Goal: Task Accomplishment & Management: Manage account settings

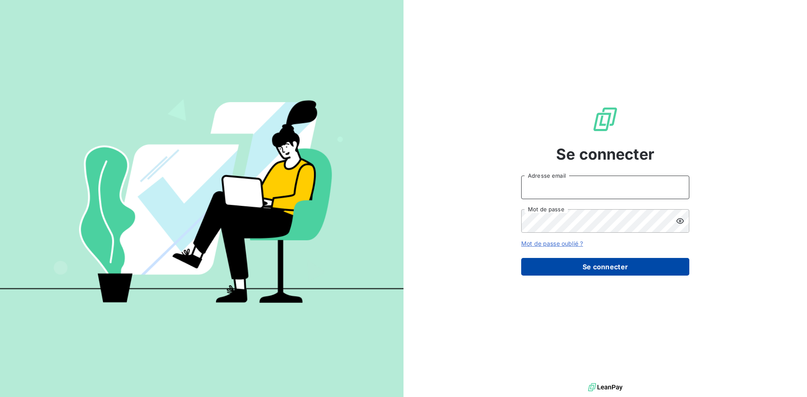
type input "[PERSON_NAME][EMAIL_ADDRESS][DOMAIN_NAME]"
click at [542, 262] on button "Se connecter" at bounding box center [605, 267] width 168 height 18
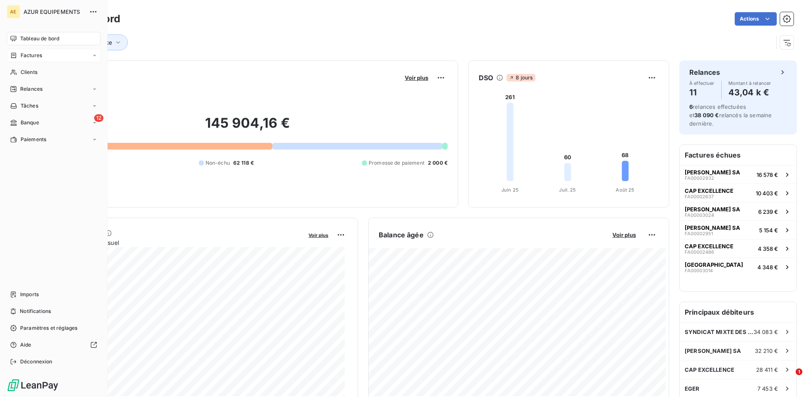
click at [32, 55] on span "Factures" at bounding box center [31, 56] width 21 height 8
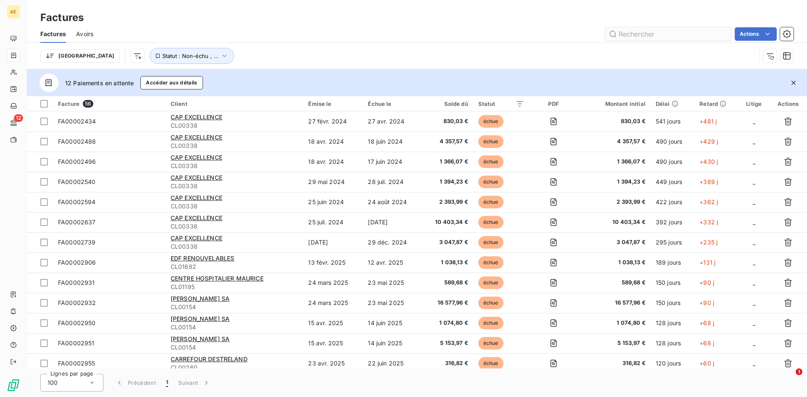
click at [631, 36] on input "text" at bounding box center [668, 33] width 126 height 13
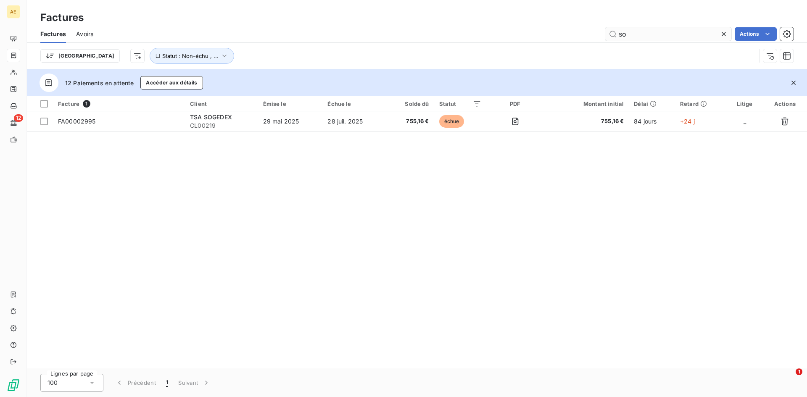
type input "s"
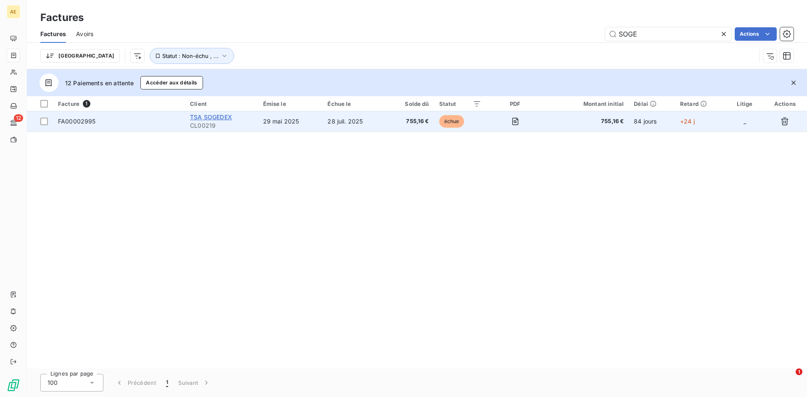
type input "SOGE"
click at [213, 118] on span "TSA SOGEDEX" at bounding box center [211, 116] width 42 height 7
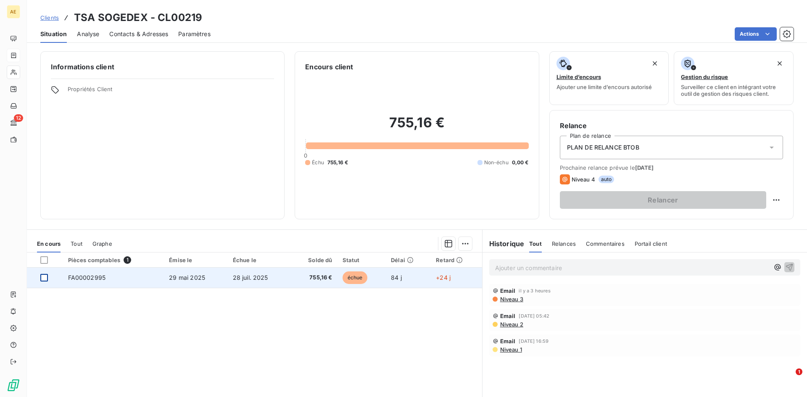
click at [41, 276] on div at bounding box center [44, 278] width 8 height 8
click at [193, 279] on span "29 mai 2025" at bounding box center [187, 277] width 36 height 7
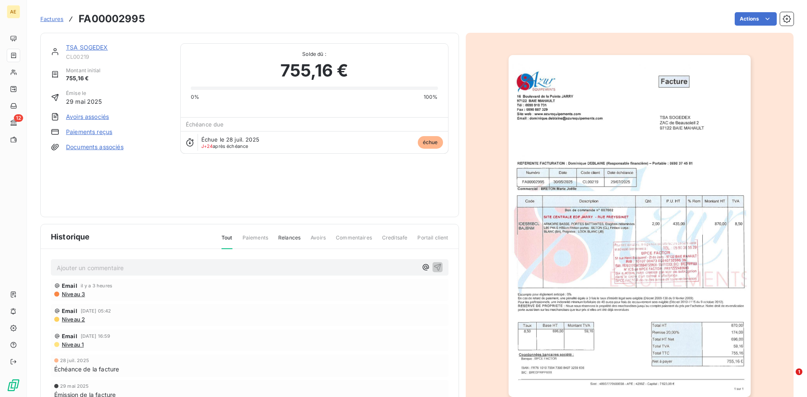
click at [102, 133] on link "Paiements reçus" at bounding box center [89, 132] width 46 height 8
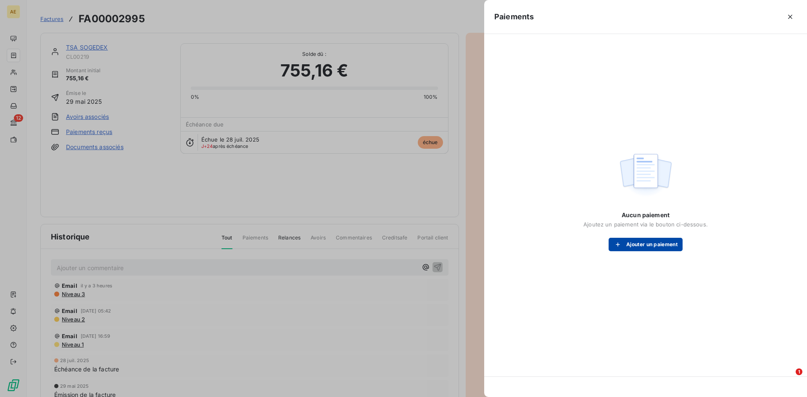
click at [638, 244] on button "Ajouter un paiement" at bounding box center [645, 244] width 74 height 13
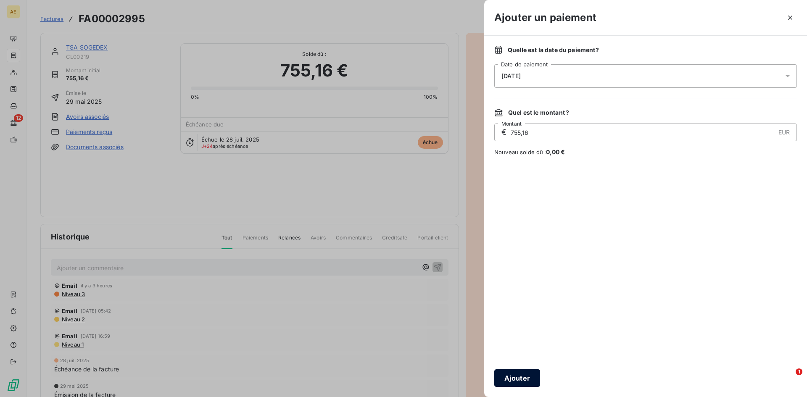
click at [509, 379] on button "Ajouter" at bounding box center [517, 378] width 46 height 18
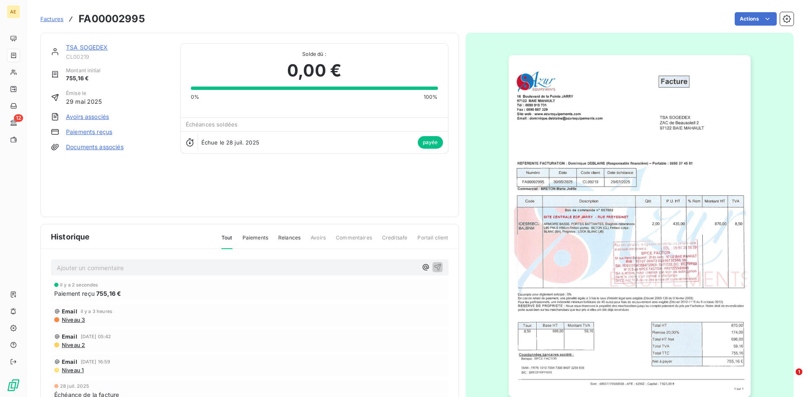
click at [53, 18] on span "Factures" at bounding box center [51, 19] width 23 height 7
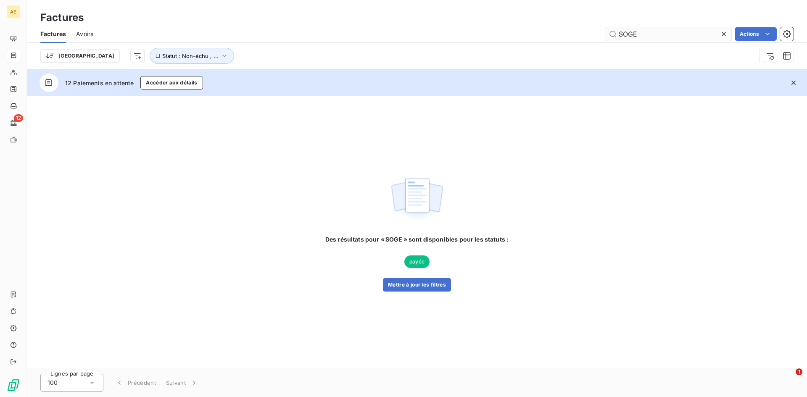
click at [644, 33] on input "SOGE" at bounding box center [668, 33] width 126 height 13
drag, startPoint x: 639, startPoint y: 35, endPoint x: 631, endPoint y: 37, distance: 8.1
click at [631, 37] on input "SOGE" at bounding box center [668, 33] width 126 height 13
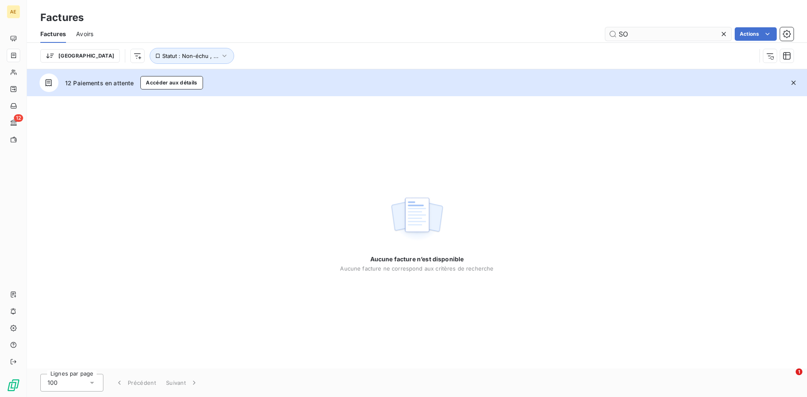
type input "S"
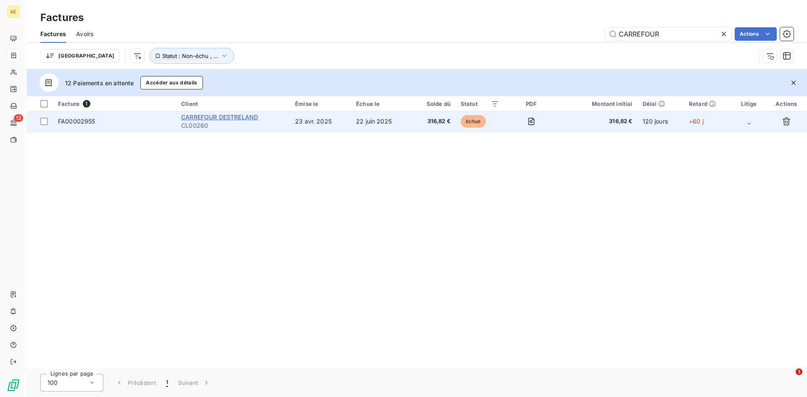
type input "CARREFOUR"
click at [211, 116] on span "CARREFOUR DESTRELAND" at bounding box center [219, 116] width 77 height 7
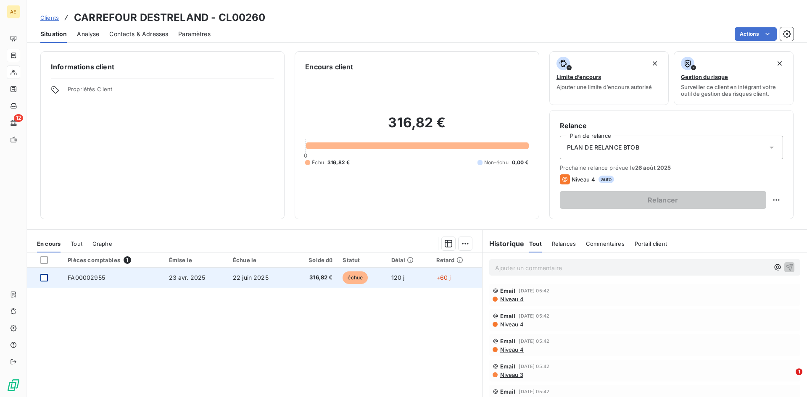
click at [45, 278] on div at bounding box center [44, 278] width 8 height 8
click at [308, 277] on span "316,82 €" at bounding box center [314, 278] width 37 height 8
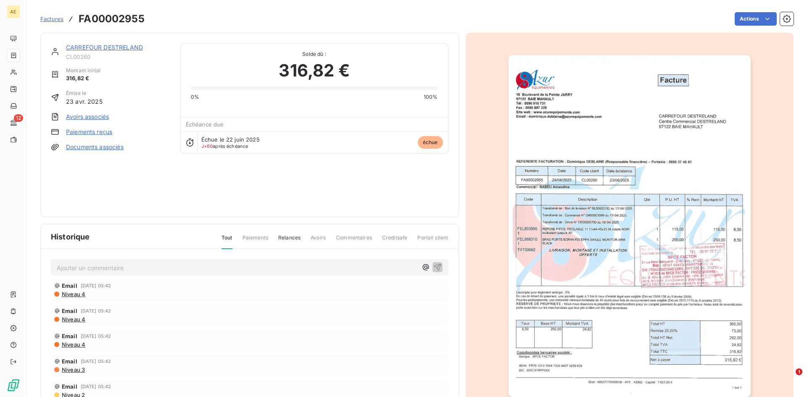
click at [86, 133] on link "Paiements reçus" at bounding box center [89, 132] width 46 height 8
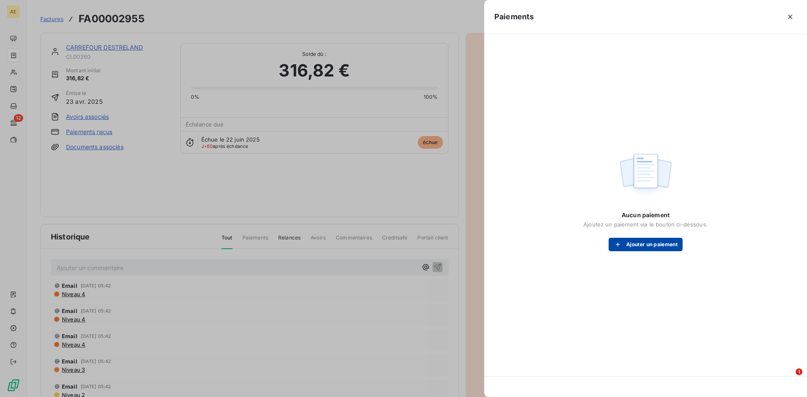
click at [644, 244] on button "Ajouter un paiement" at bounding box center [645, 244] width 74 height 13
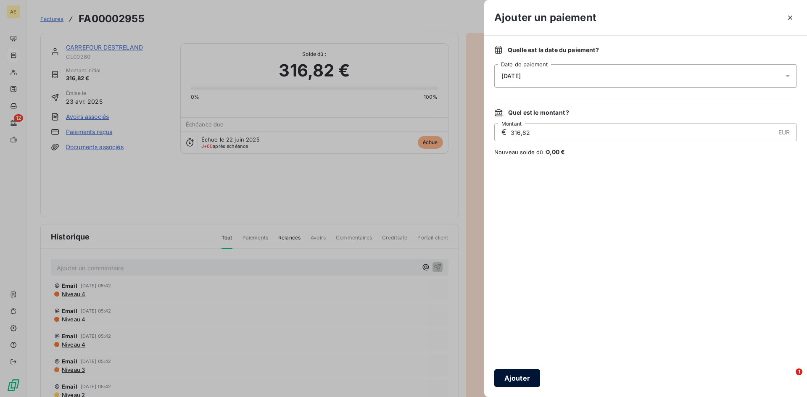
click at [521, 378] on button "Ajouter" at bounding box center [517, 378] width 46 height 18
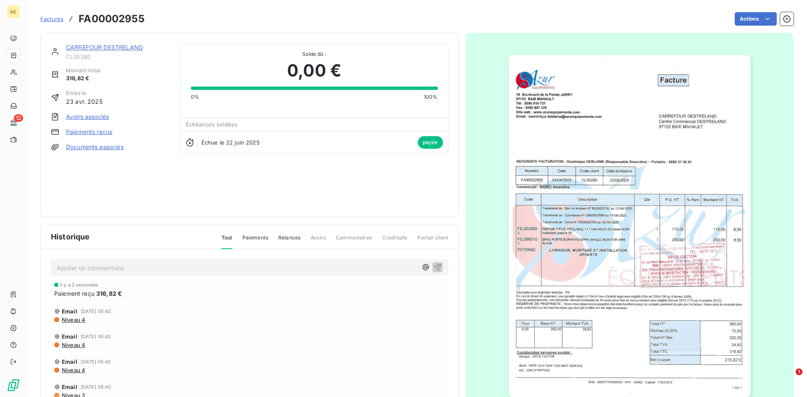
click at [52, 21] on span "Factures" at bounding box center [51, 19] width 23 height 7
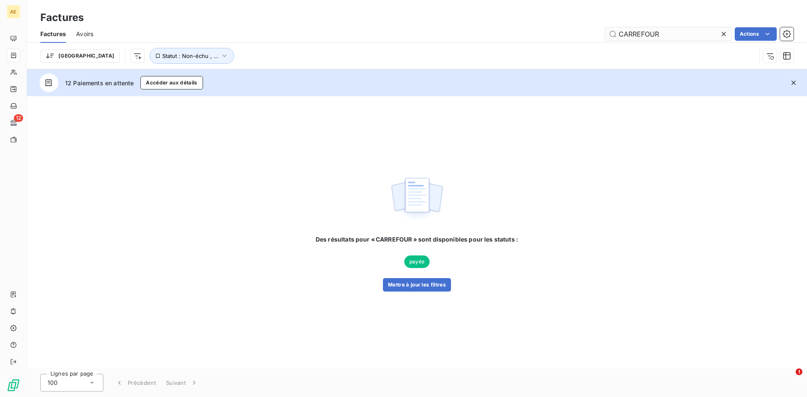
click at [666, 32] on input "CARREFOUR" at bounding box center [668, 33] width 126 height 13
drag, startPoint x: 666, startPoint y: 32, endPoint x: 616, endPoint y: 43, distance: 50.8
click at [616, 43] on div "Factures Avoirs CARREFOUR Actions Trier Statut : Non-échu , ..." at bounding box center [417, 47] width 780 height 44
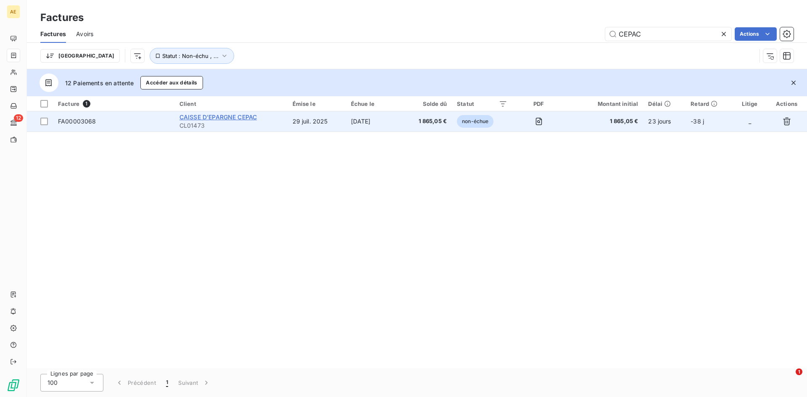
type input "CEPAC"
click at [218, 117] on span "CAISSE D'EPARGNE CEPAC" at bounding box center [217, 116] width 77 height 7
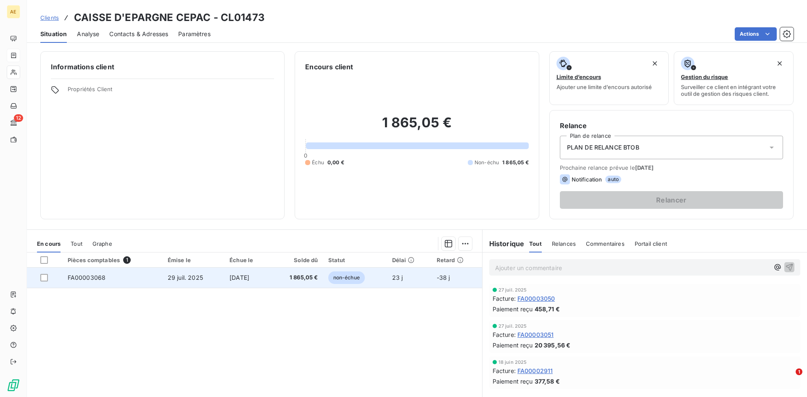
click at [51, 278] on div at bounding box center [48, 278] width 17 height 8
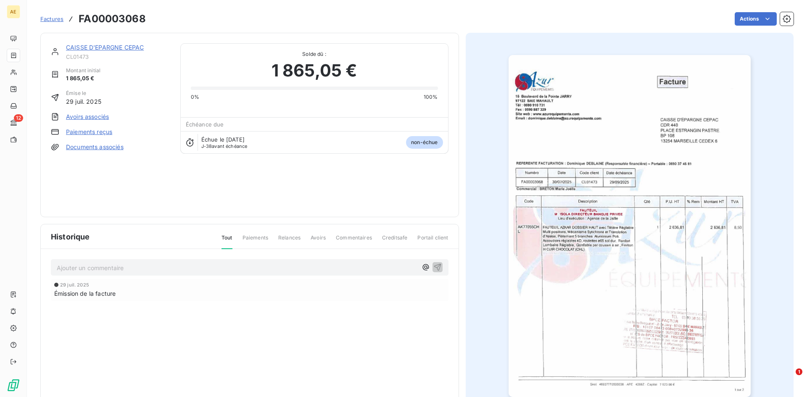
click at [96, 132] on link "Paiements reçus" at bounding box center [89, 132] width 46 height 8
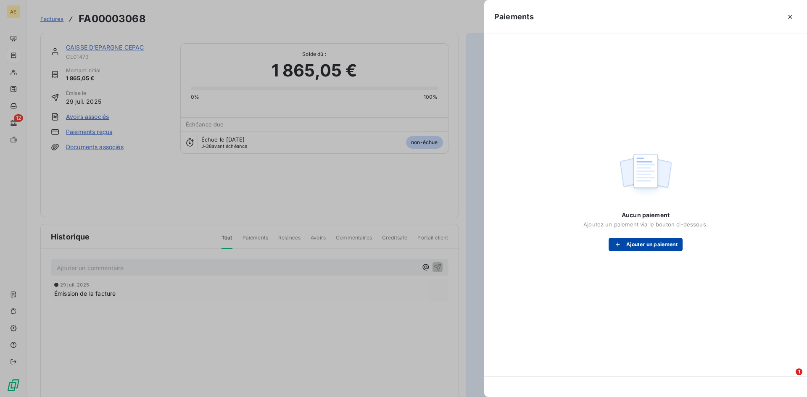
click at [641, 247] on button "Ajouter un paiement" at bounding box center [645, 244] width 74 height 13
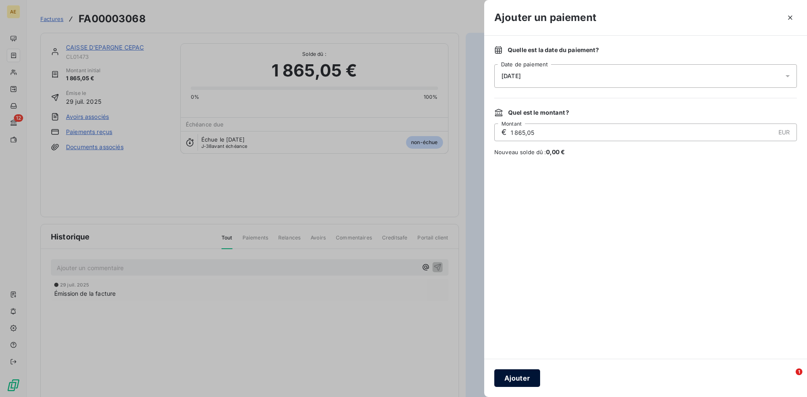
click at [513, 379] on button "Ajouter" at bounding box center [517, 378] width 46 height 18
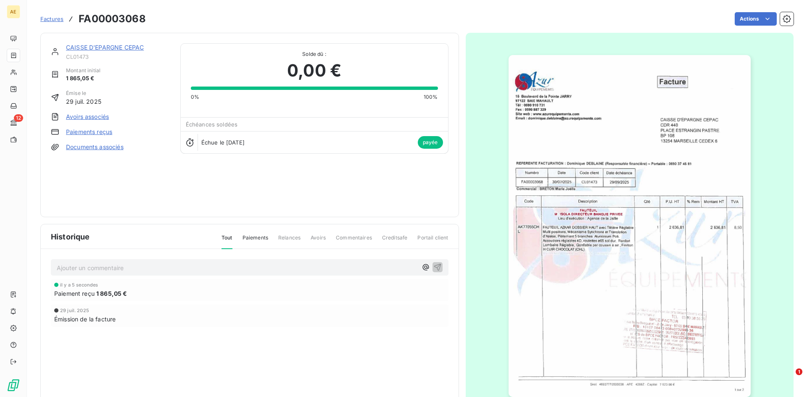
click at [53, 18] on span "Factures" at bounding box center [51, 19] width 23 height 7
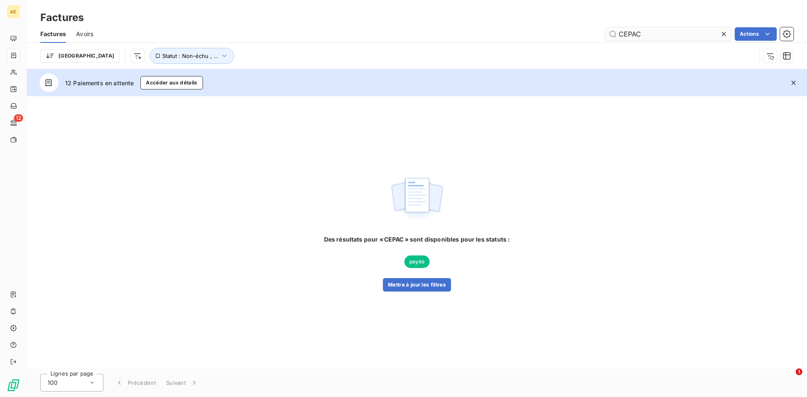
click at [642, 33] on input "CEPAC" at bounding box center [668, 33] width 126 height 13
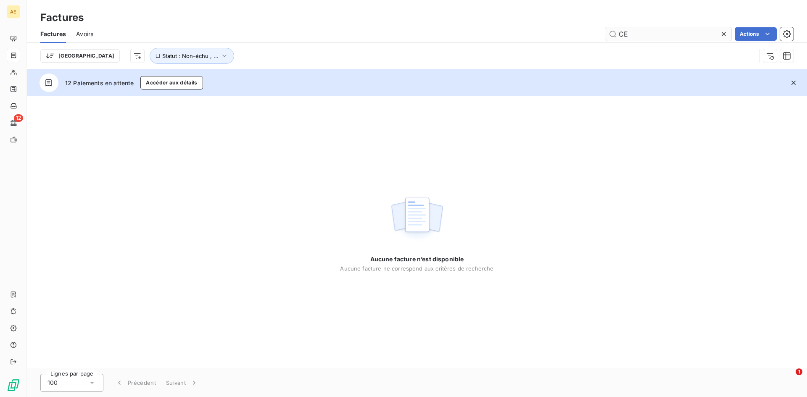
type input "C"
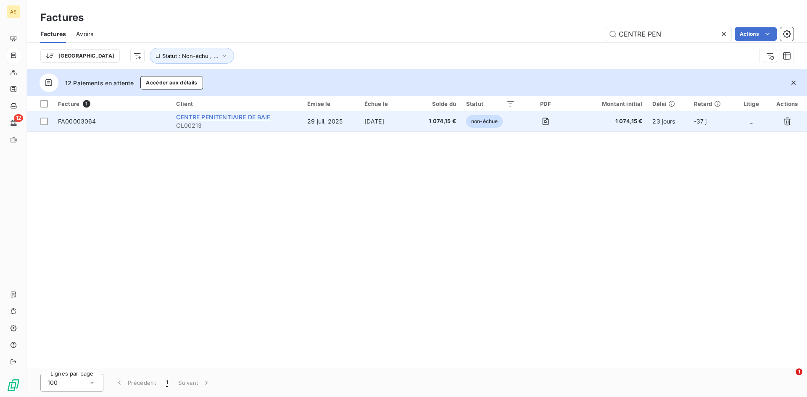
type input "CENTRE PEN"
click at [238, 114] on span "CENTRE PENITENTIAIRE DE BAIE" at bounding box center [223, 116] width 94 height 7
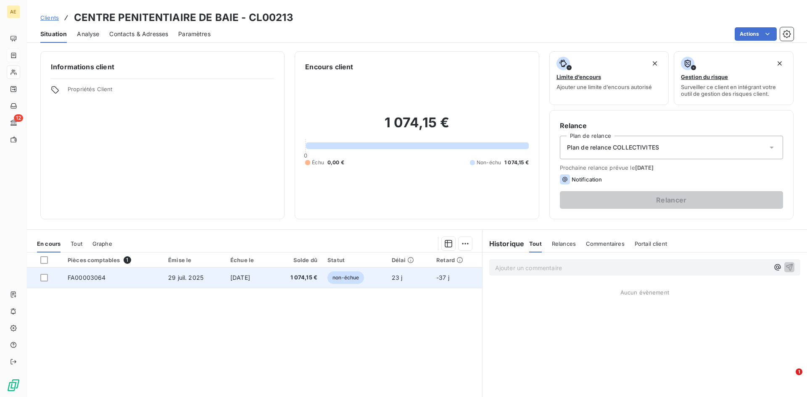
click at [48, 278] on div at bounding box center [48, 278] width 17 height 8
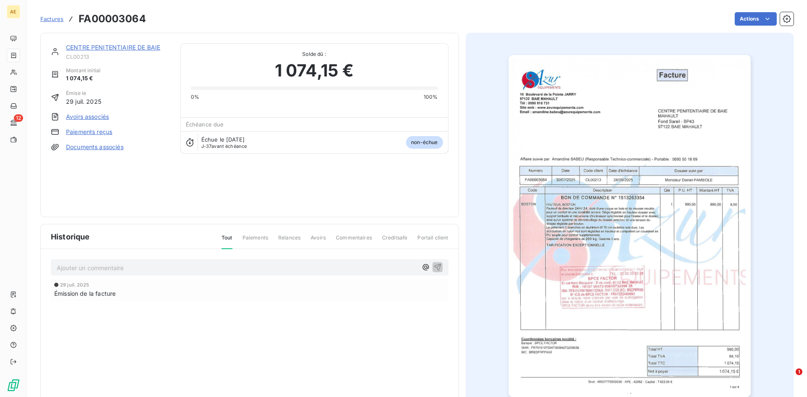
click at [82, 131] on link "Paiements reçus" at bounding box center [89, 132] width 46 height 8
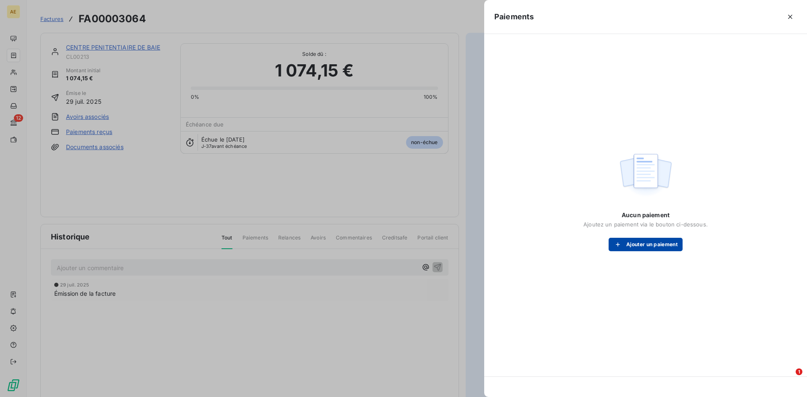
click at [658, 242] on button "Ajouter un paiement" at bounding box center [645, 244] width 74 height 13
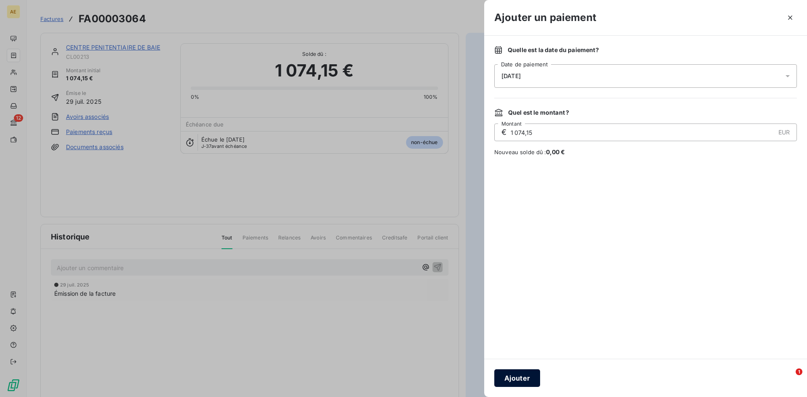
click at [516, 375] on button "Ajouter" at bounding box center [517, 378] width 46 height 18
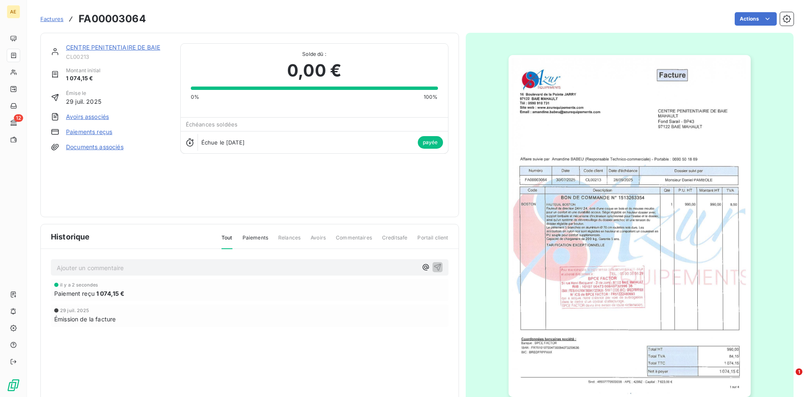
click at [54, 19] on span "Factures" at bounding box center [51, 19] width 23 height 7
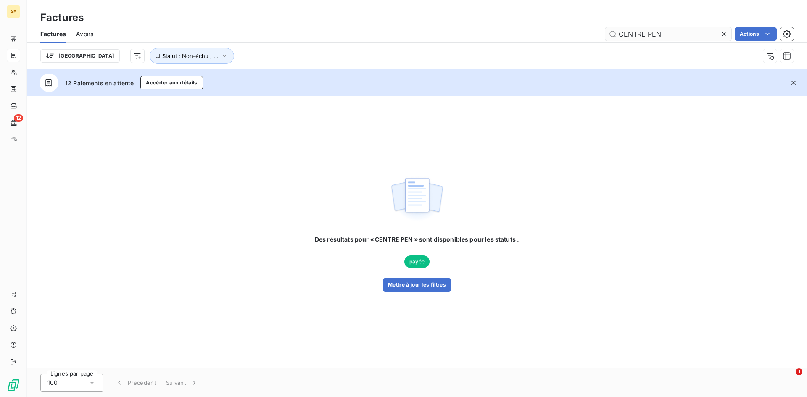
click at [662, 35] on input "CENTRE PEN" at bounding box center [668, 33] width 126 height 13
drag, startPoint x: 662, startPoint y: 34, endPoint x: 646, endPoint y: 36, distance: 16.5
click at [646, 36] on input "CENTRE PEN" at bounding box center [668, 33] width 126 height 13
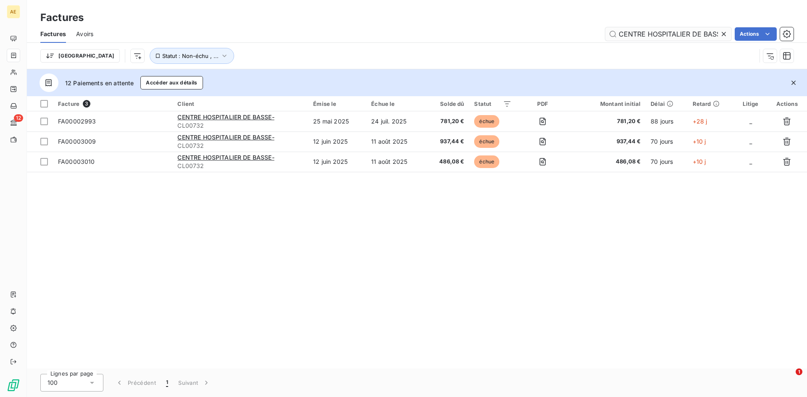
type input "CENTRE HOSPITALIER DE BASSE"
drag, startPoint x: 718, startPoint y: 32, endPoint x: 616, endPoint y: 42, distance: 101.8
click at [616, 42] on div "Factures Avoirs CENTRE HOSPITALIER DE BASSE Actions" at bounding box center [417, 34] width 780 height 18
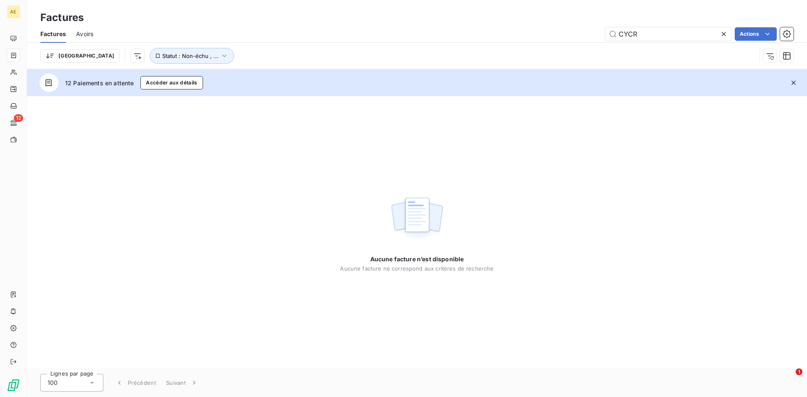
type input "CYCR"
click at [651, 36] on input "CYCR" at bounding box center [668, 33] width 126 height 13
drag, startPoint x: 651, startPoint y: 35, endPoint x: 600, endPoint y: 36, distance: 50.8
click at [600, 36] on div "CYCR Actions" at bounding box center [448, 33] width 690 height 13
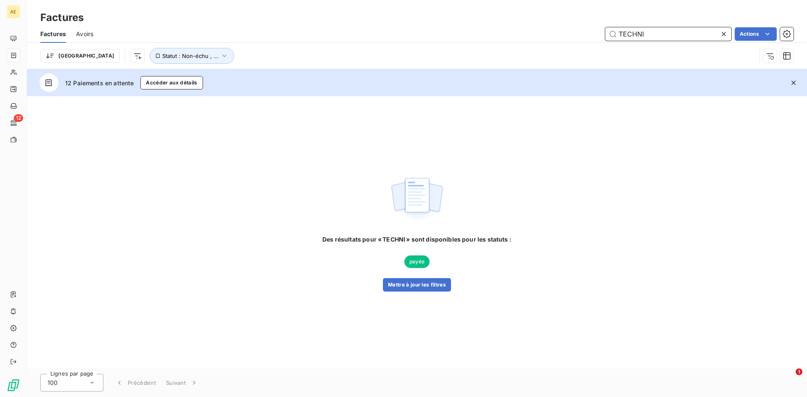
click at [654, 34] on input "TECHNI" at bounding box center [668, 33] width 126 height 13
type input "T"
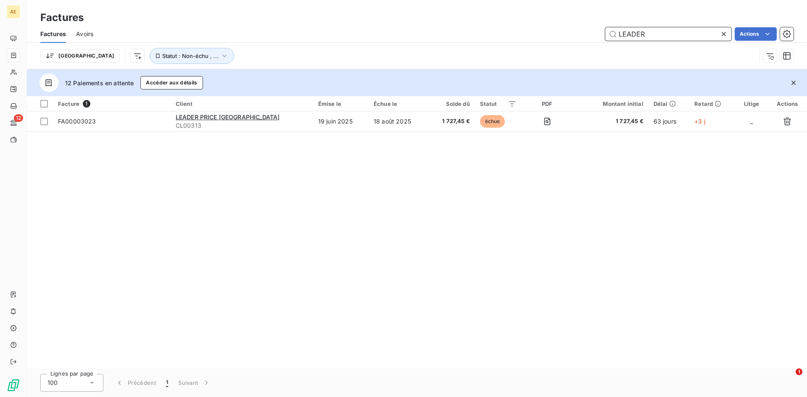
click at [663, 32] on input "LEADER" at bounding box center [668, 33] width 126 height 13
type input "L"
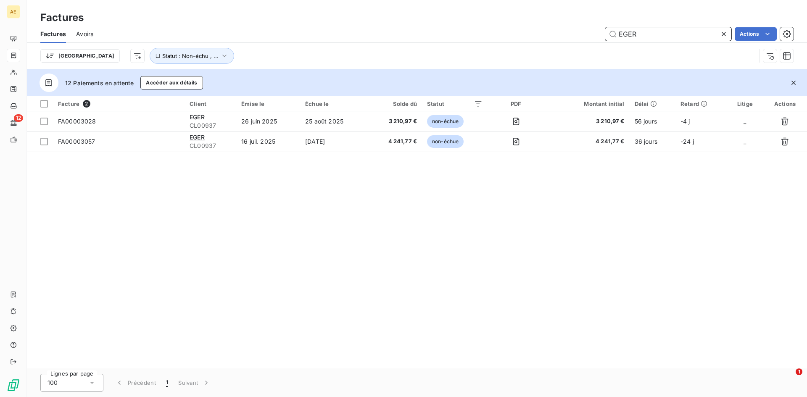
type input "EGER"
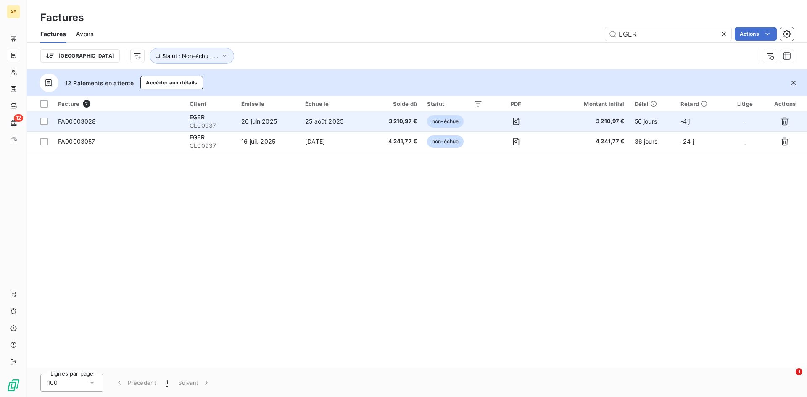
click at [74, 124] on span "FA00003028" at bounding box center [77, 121] width 38 height 7
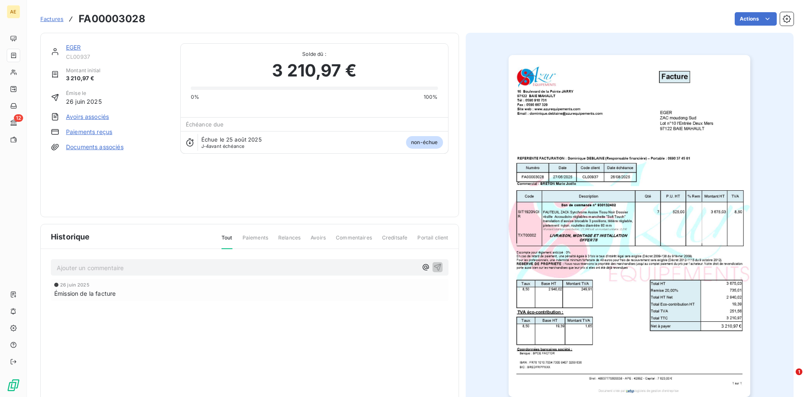
click at [97, 130] on link "Paiements reçus" at bounding box center [89, 132] width 46 height 8
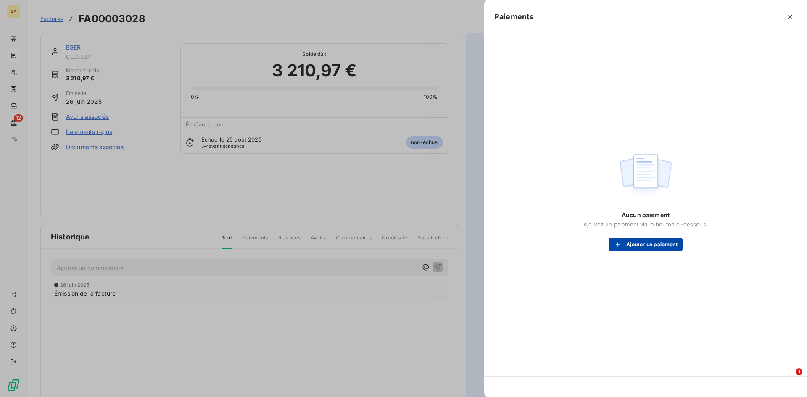
click at [630, 245] on button "Ajouter un paiement" at bounding box center [645, 244] width 74 height 13
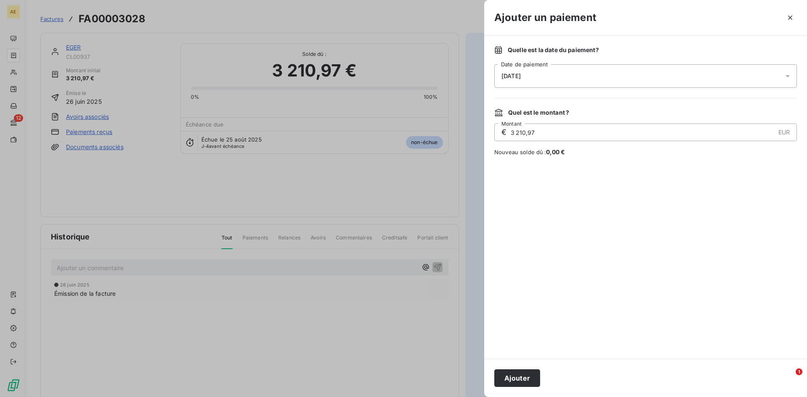
drag, startPoint x: 514, startPoint y: 379, endPoint x: 501, endPoint y: 377, distance: 13.2
click at [513, 379] on button "Ajouter" at bounding box center [517, 378] width 46 height 18
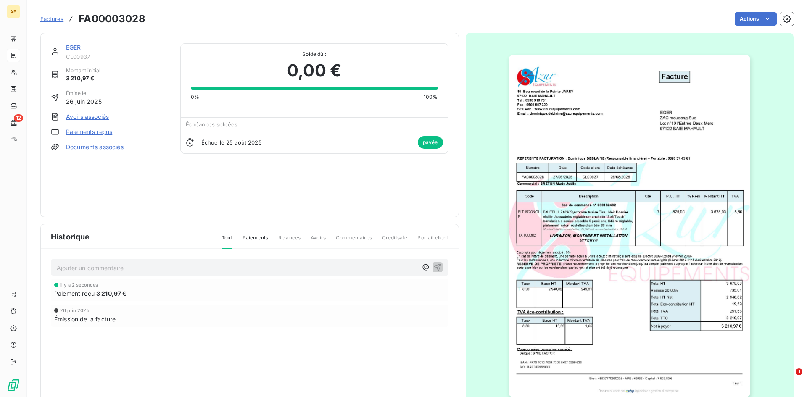
click at [50, 19] on span "Factures" at bounding box center [51, 19] width 23 height 7
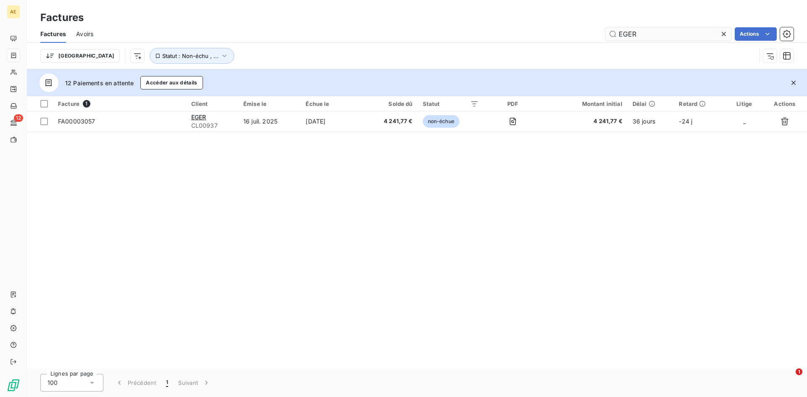
click at [644, 33] on input "EGER" at bounding box center [668, 33] width 126 height 13
type input "E"
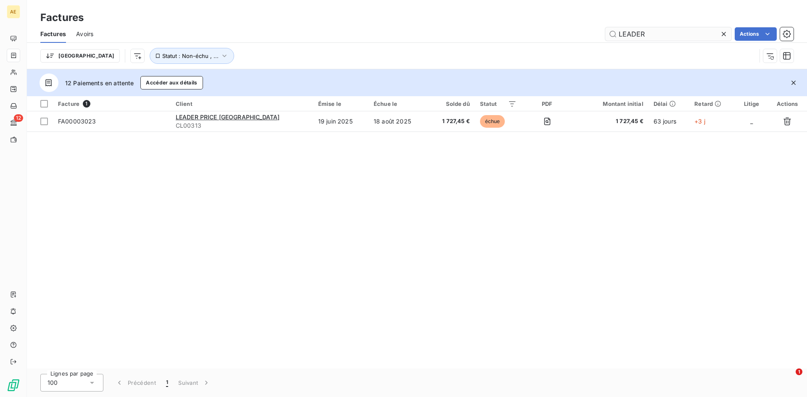
click at [647, 34] on input "LEADER" at bounding box center [668, 33] width 126 height 13
type input "L"
click at [645, 35] on input "GRAND" at bounding box center [668, 33] width 126 height 13
type input "G"
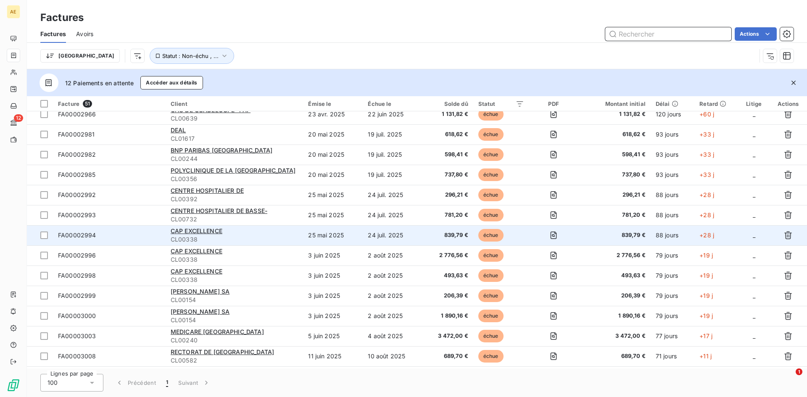
scroll to position [294, 0]
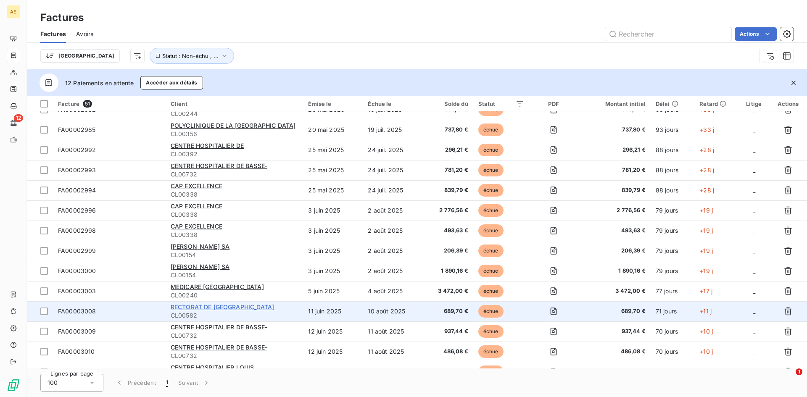
click at [246, 310] on span "RECTORAT DE [GEOGRAPHIC_DATA]" at bounding box center [222, 306] width 103 height 7
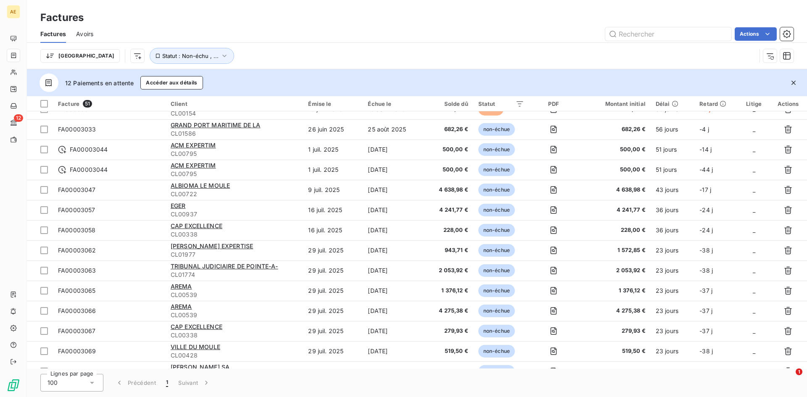
scroll to position [672, 0]
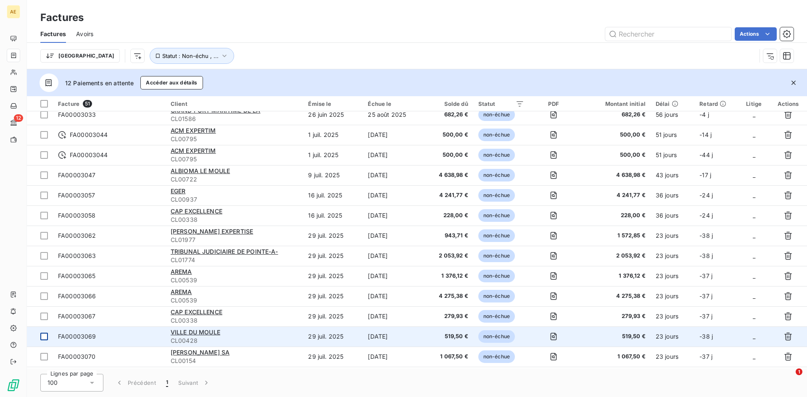
click at [44, 337] on div at bounding box center [44, 337] width 8 height 8
click at [202, 334] on span "VILLE DU MOULE" at bounding box center [196, 332] width 50 height 7
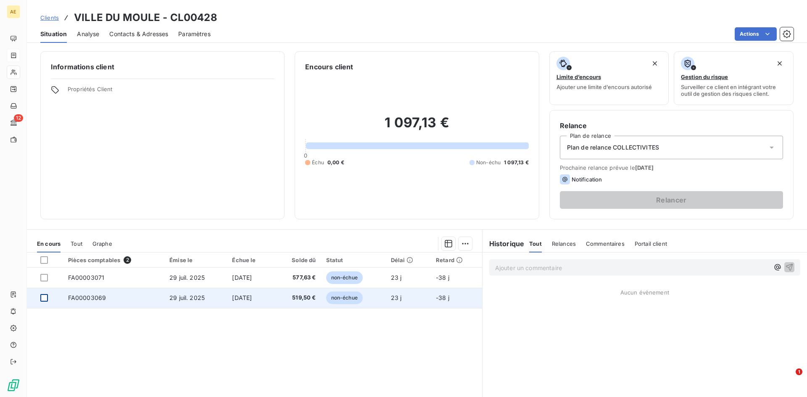
click at [45, 299] on div at bounding box center [44, 298] width 8 height 8
click at [188, 300] on span "29 juil. 2025" at bounding box center [186, 297] width 35 height 7
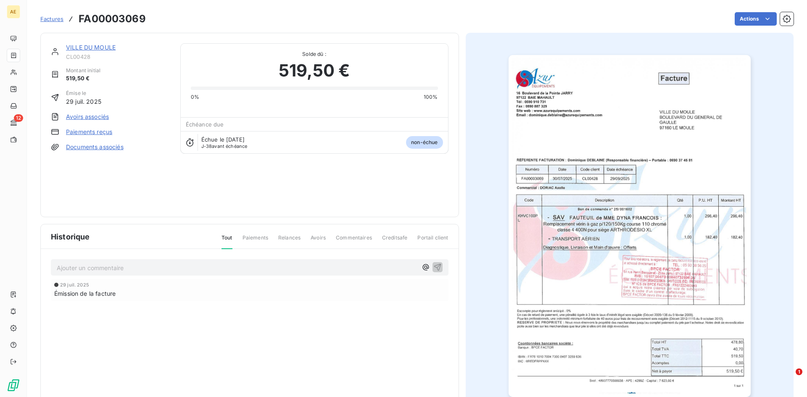
click at [102, 132] on link "Paiements reçus" at bounding box center [89, 132] width 46 height 8
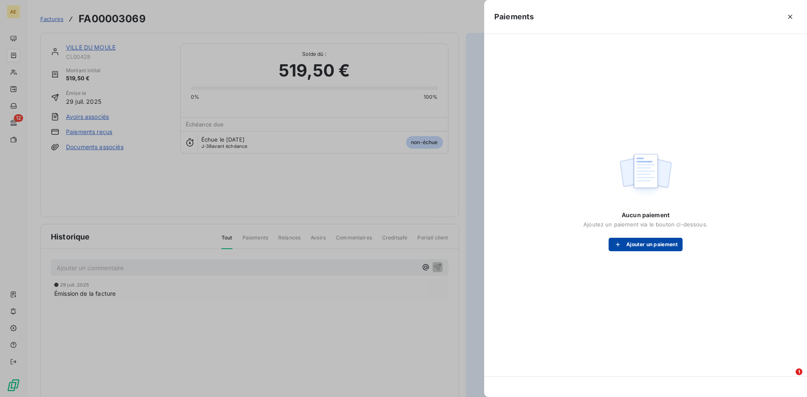
click at [658, 243] on button "Ajouter un paiement" at bounding box center [645, 244] width 74 height 13
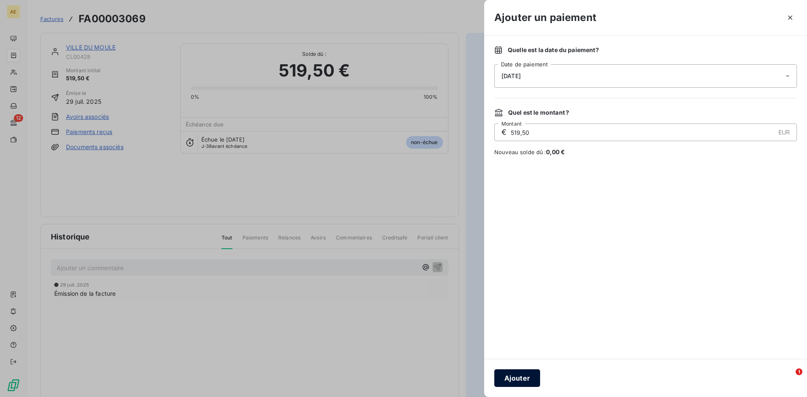
click at [511, 377] on button "Ajouter" at bounding box center [517, 378] width 46 height 18
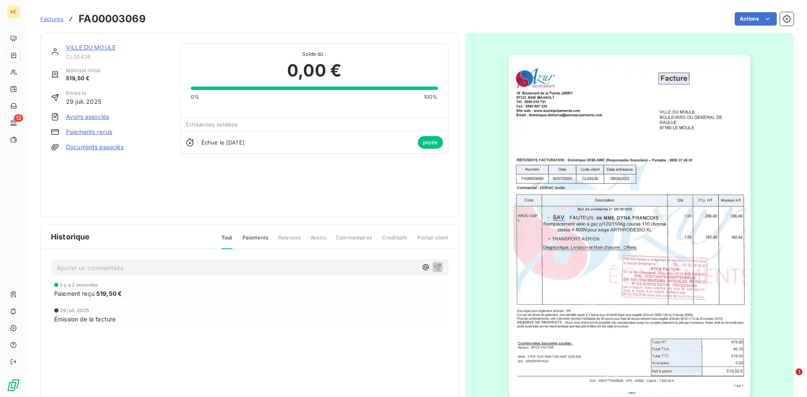
click at [45, 18] on span "Factures" at bounding box center [51, 19] width 23 height 7
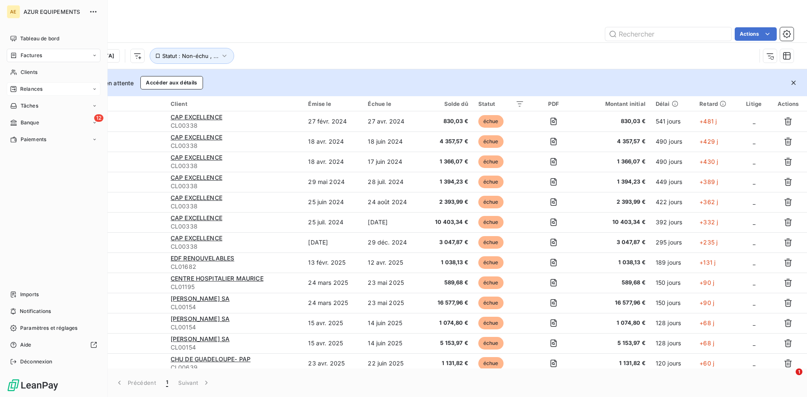
click at [25, 89] on span "Relances" at bounding box center [31, 89] width 22 height 8
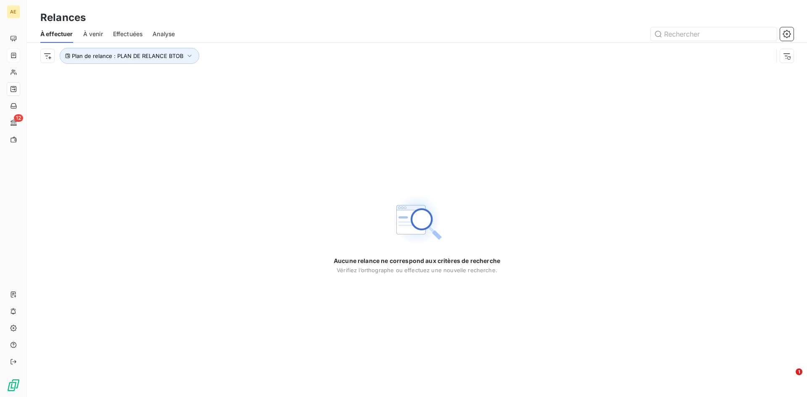
click at [95, 33] on span "À venir" at bounding box center [93, 34] width 20 height 8
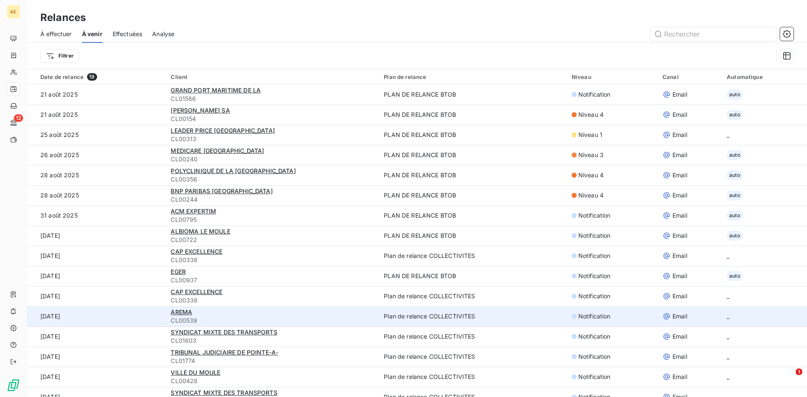
click at [259, 315] on div "AREMA" at bounding box center [272, 312] width 203 height 8
click at [259, 314] on div "AREMA" at bounding box center [272, 312] width 203 height 8
click at [182, 313] on span "AREMA" at bounding box center [181, 311] width 21 height 7
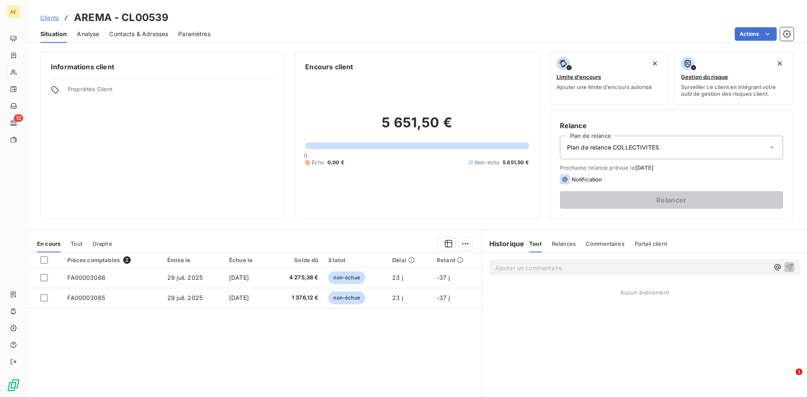
click at [145, 35] on span "Contacts & Adresses" at bounding box center [138, 34] width 59 height 8
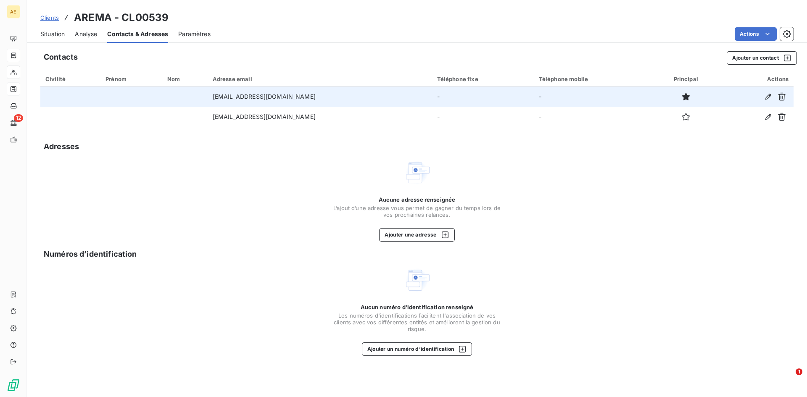
click at [54, 95] on td at bounding box center [70, 97] width 60 height 20
click at [767, 97] on icon "button" at bounding box center [768, 97] width 6 height 6
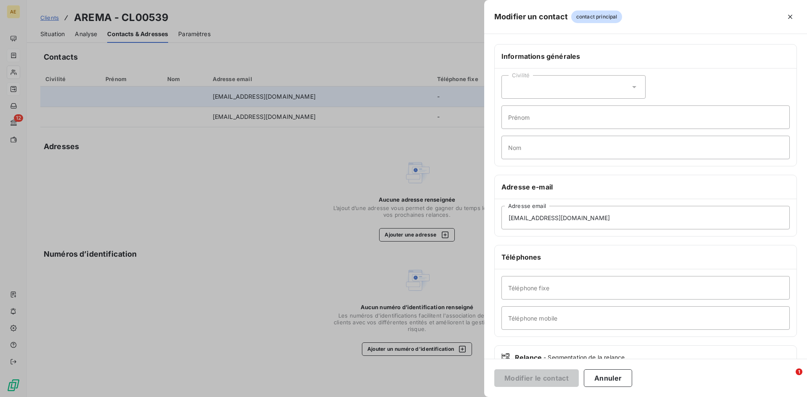
click at [632, 86] on icon at bounding box center [634, 87] width 4 height 2
click at [522, 107] on span "Madame" at bounding box center [529, 108] width 23 height 8
click at [537, 118] on input "Prénom" at bounding box center [645, 117] width 288 height 24
type input "[PERSON_NAME]"
click at [579, 143] on input "Nom" at bounding box center [645, 148] width 288 height 24
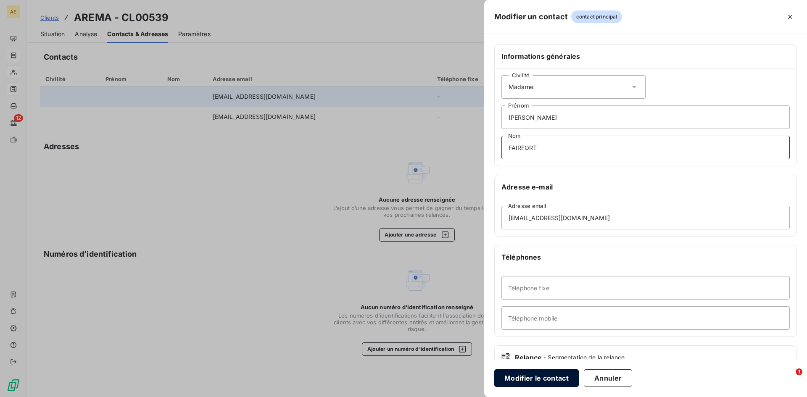
type input "FAIRFORT"
click at [540, 378] on button "Modifier le contact" at bounding box center [536, 378] width 84 height 18
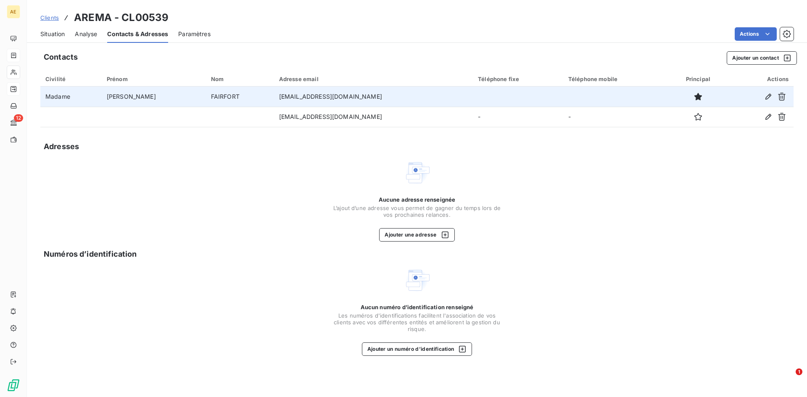
click at [53, 19] on span "Clients" at bounding box center [49, 17] width 18 height 7
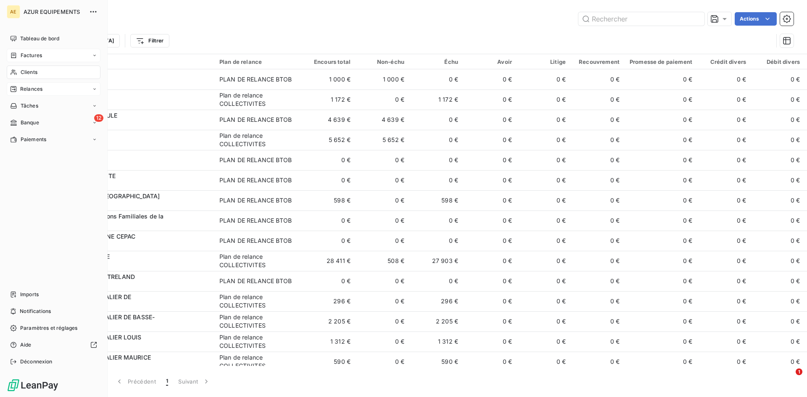
click at [29, 86] on span "Relances" at bounding box center [31, 89] width 22 height 8
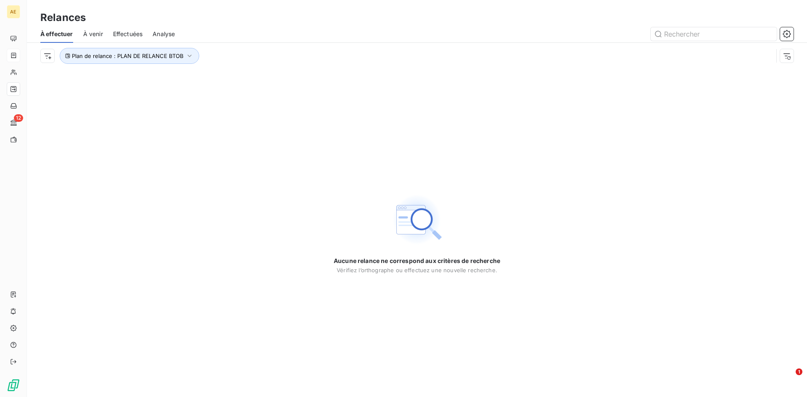
click at [98, 33] on span "À venir" at bounding box center [93, 34] width 20 height 8
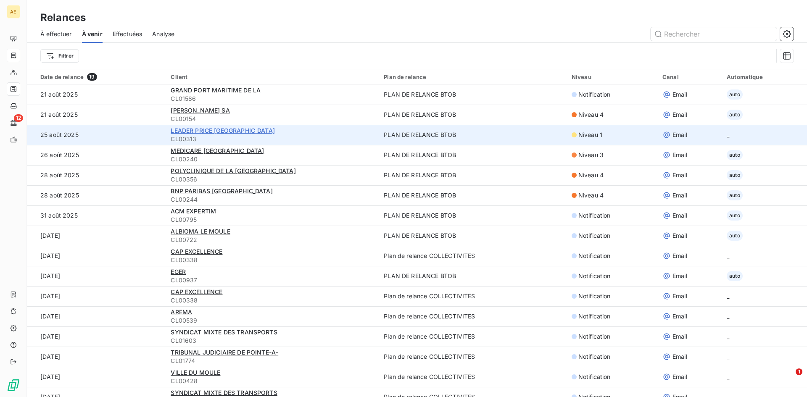
click at [239, 130] on span "LEADER PRICE [GEOGRAPHIC_DATA]" at bounding box center [223, 130] width 104 height 7
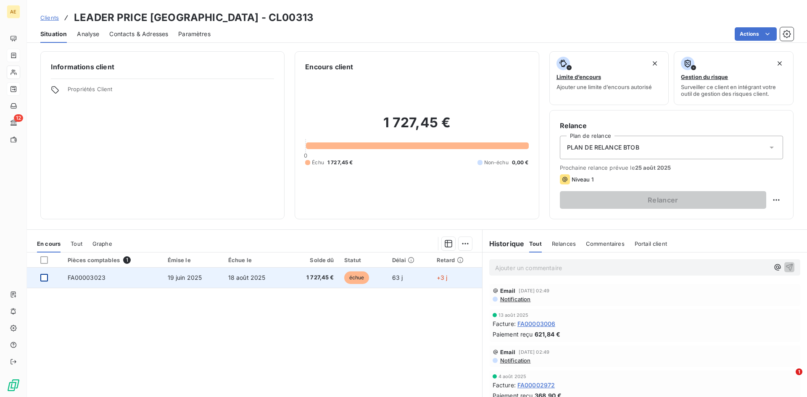
click at [43, 277] on div at bounding box center [44, 278] width 8 height 8
click at [91, 276] on span "FA00003023" at bounding box center [87, 277] width 38 height 7
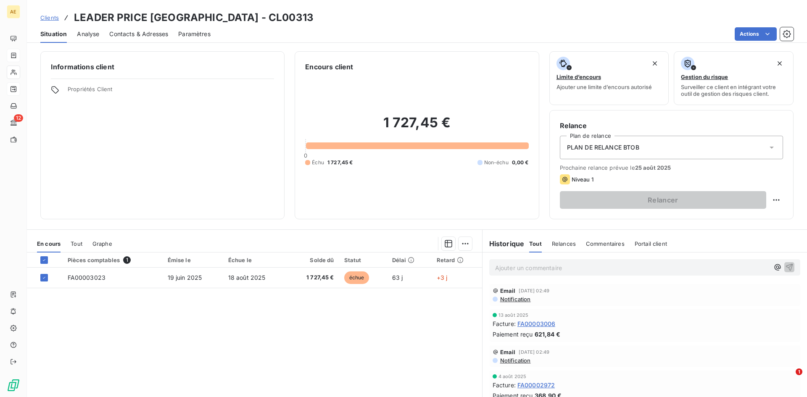
click at [151, 34] on span "Contacts & Adresses" at bounding box center [138, 34] width 59 height 8
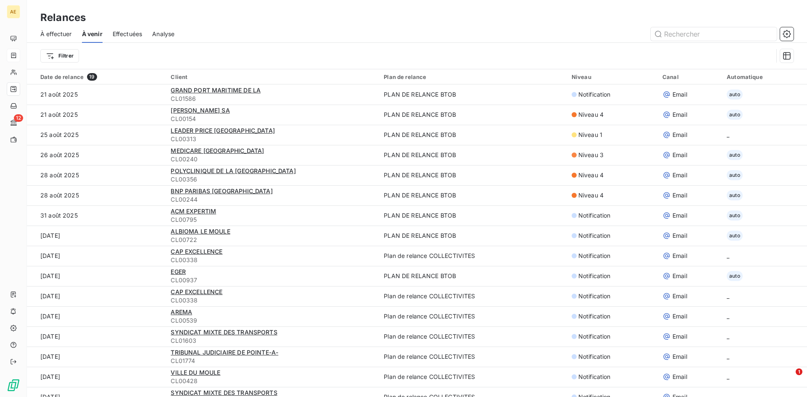
click at [91, 35] on span "À venir" at bounding box center [92, 34] width 21 height 8
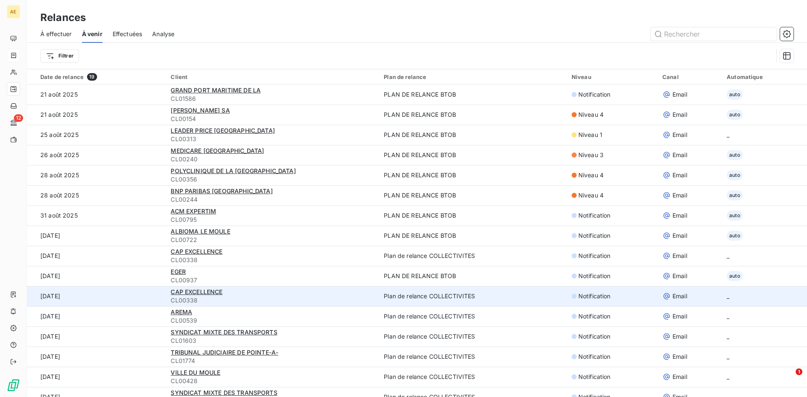
click at [217, 297] on span "CL00338" at bounding box center [272, 300] width 203 height 8
click at [188, 292] on span "CAP EXCELLENCE" at bounding box center [197, 291] width 52 height 7
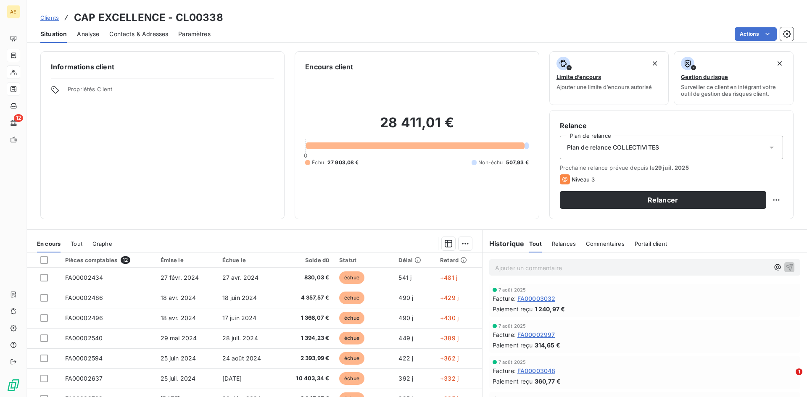
click at [135, 33] on span "Contacts & Adresses" at bounding box center [138, 34] width 59 height 8
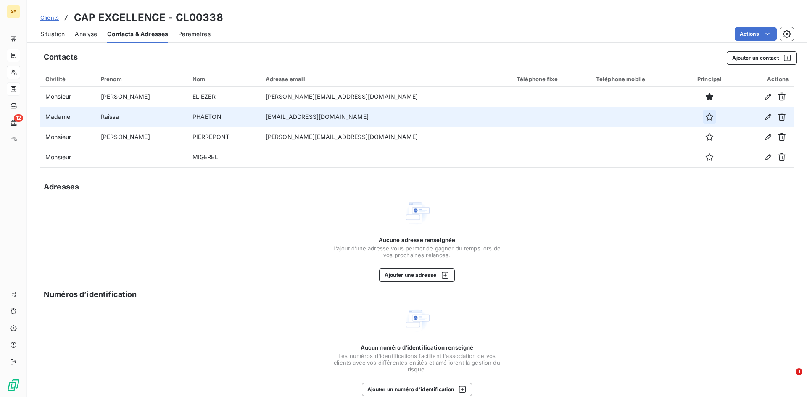
click at [705, 116] on icon "button" at bounding box center [709, 117] width 8 height 8
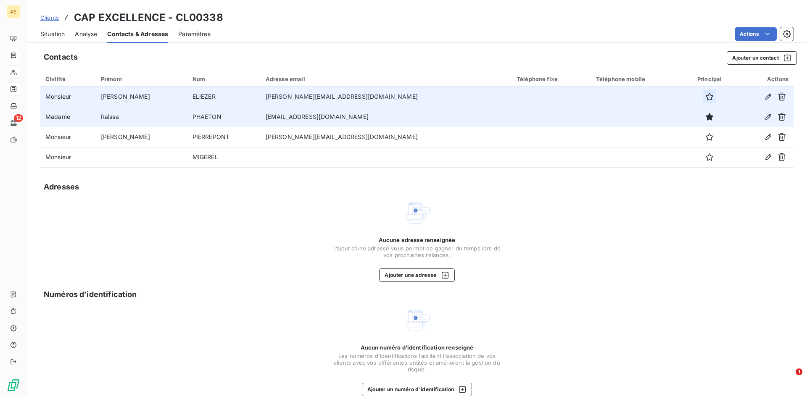
click at [705, 95] on icon "button" at bounding box center [709, 96] width 8 height 8
click at [202, 34] on span "Paramètres" at bounding box center [194, 34] width 32 height 8
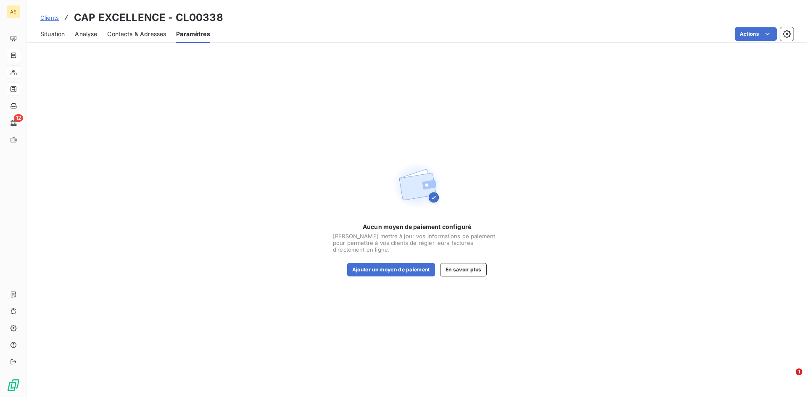
click at [129, 35] on span "Contacts & Adresses" at bounding box center [136, 34] width 59 height 8
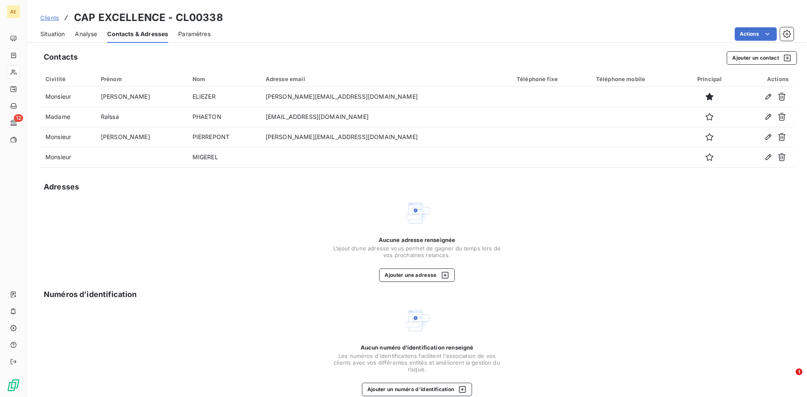
click at [51, 18] on span "Clients" at bounding box center [49, 17] width 18 height 7
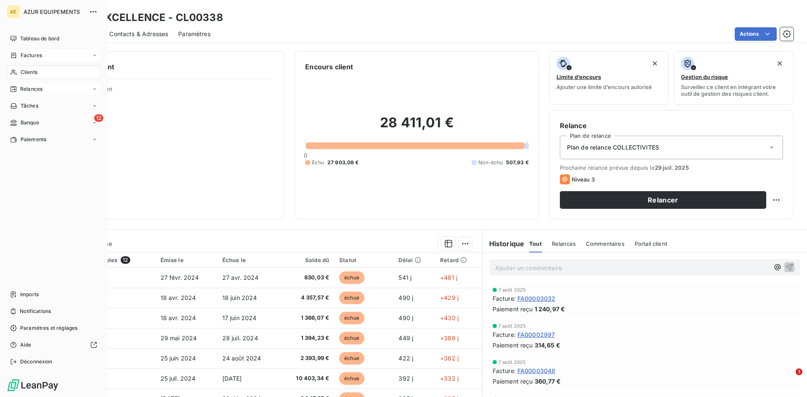
click at [27, 88] on span "Relances" at bounding box center [31, 89] width 22 height 8
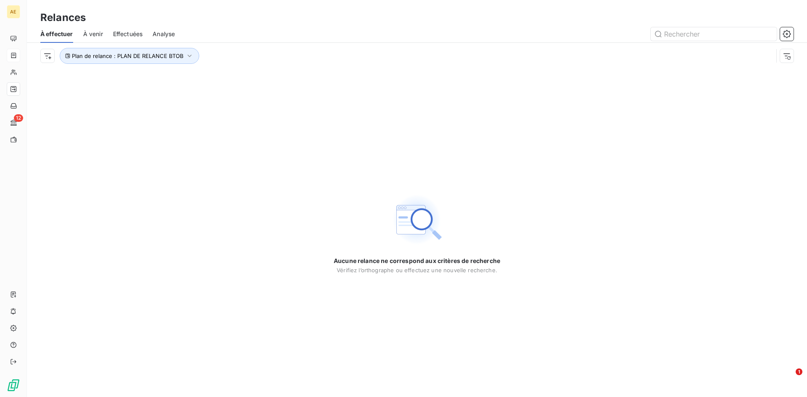
click at [102, 34] on span "À venir" at bounding box center [93, 34] width 20 height 8
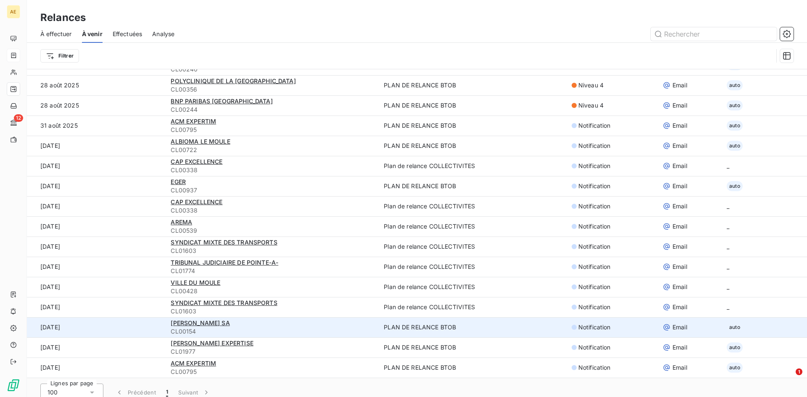
scroll to position [29, 0]
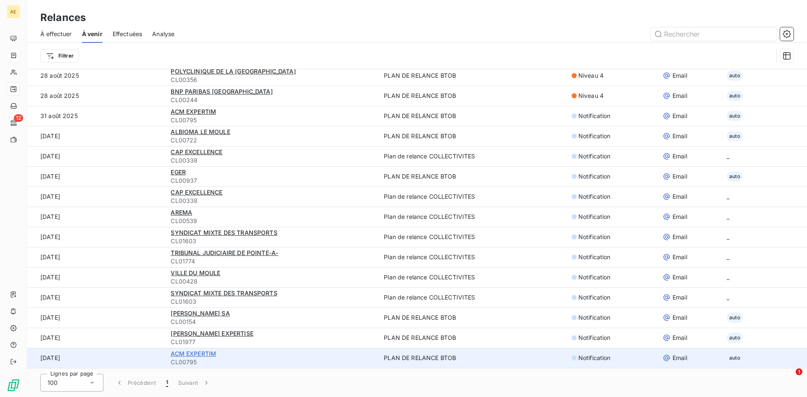
click at [196, 355] on span "ACM EXPERTIM" at bounding box center [193, 353] width 45 height 7
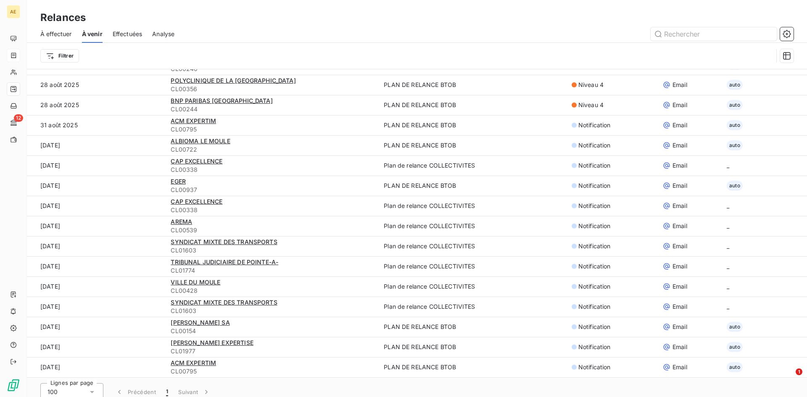
scroll to position [29, 0]
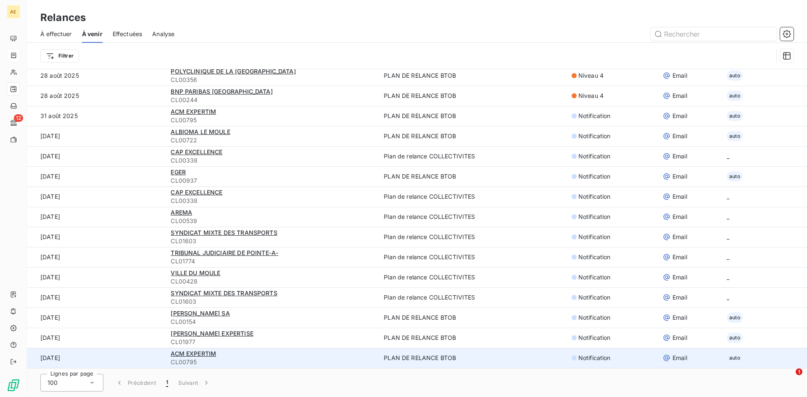
click at [273, 356] on div "ACM EXPERTIM" at bounding box center [272, 354] width 203 height 8
click at [194, 356] on span "ACM EXPERTIM" at bounding box center [193, 353] width 45 height 7
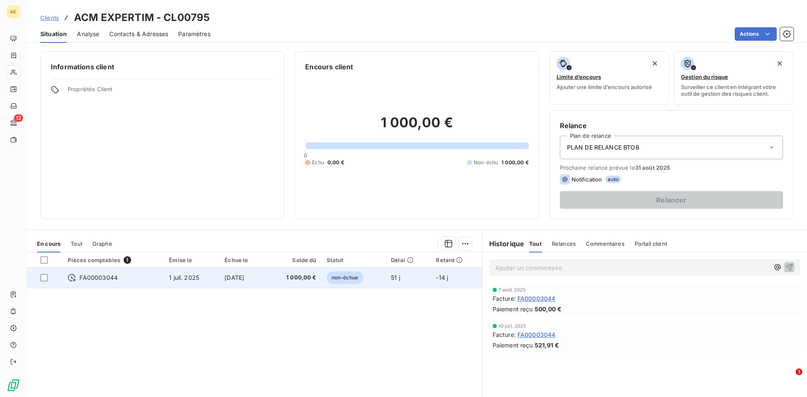
click at [76, 279] on div "FA00003044" at bounding box center [113, 278] width 91 height 8
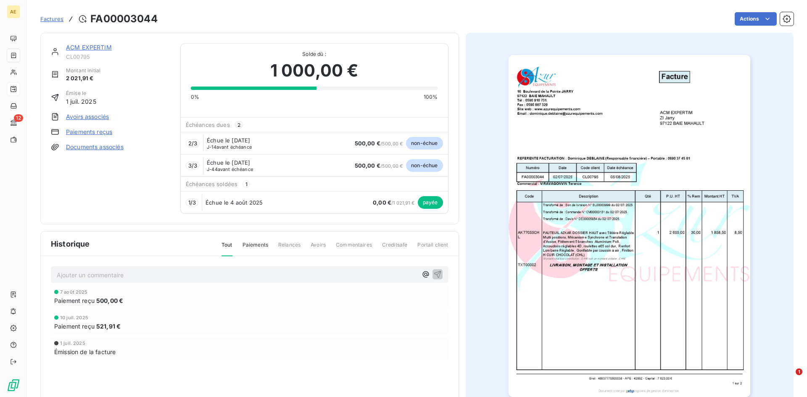
click at [50, 17] on span "Factures" at bounding box center [51, 19] width 23 height 7
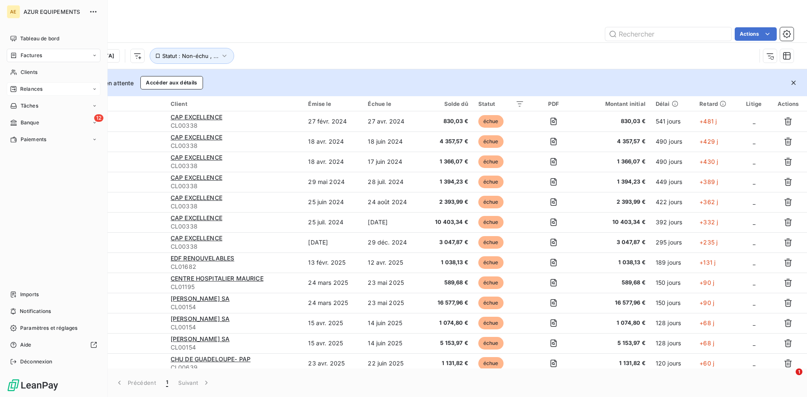
click at [26, 87] on span "Relances" at bounding box center [31, 89] width 22 height 8
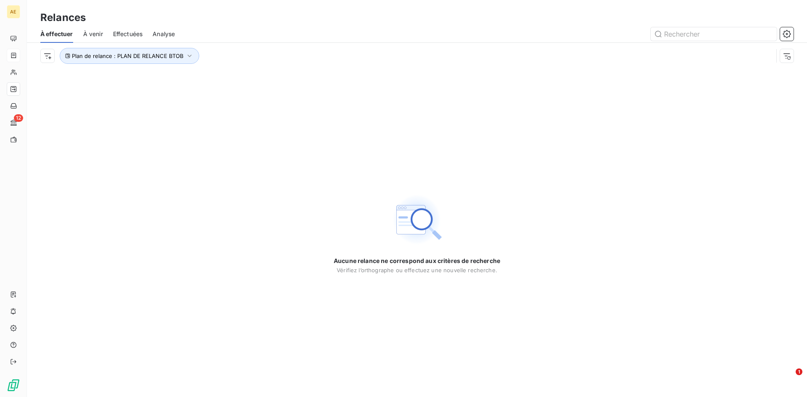
click at [90, 32] on span "À venir" at bounding box center [93, 34] width 20 height 8
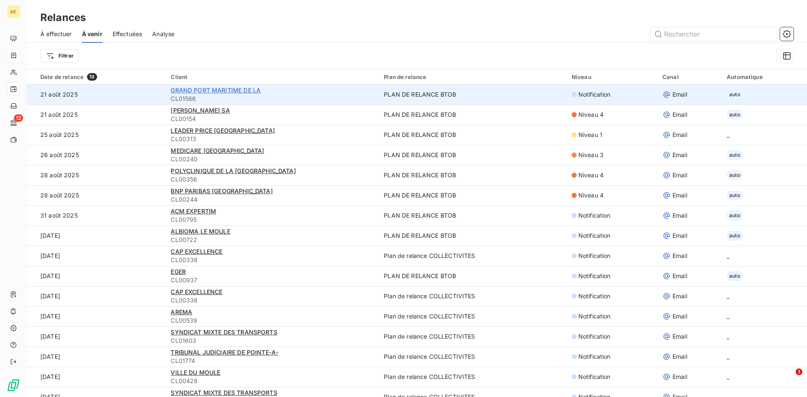
click at [233, 90] on span "GRAND PORT MARITIME DE LA" at bounding box center [216, 90] width 90 height 7
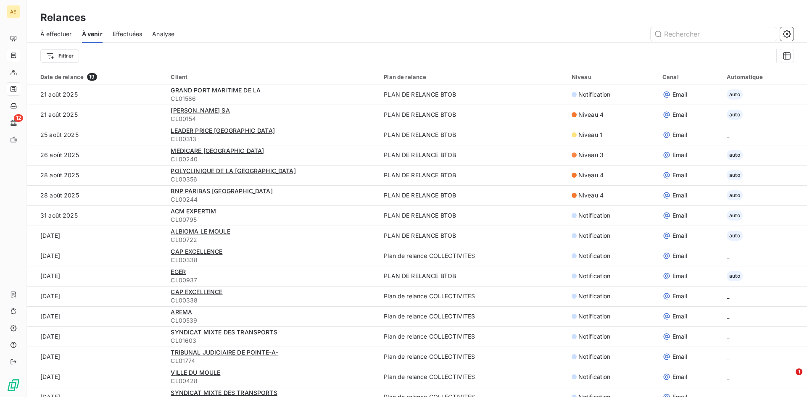
click at [129, 33] on span "Effectuées" at bounding box center [128, 34] width 30 height 8
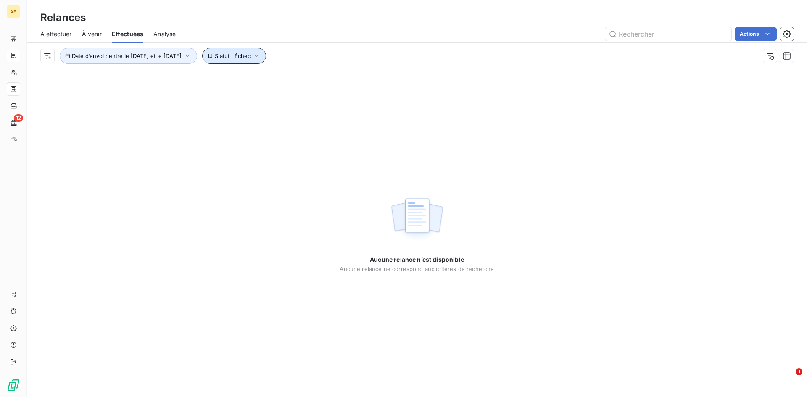
click at [260, 58] on icon "button" at bounding box center [256, 56] width 8 height 8
click at [432, 78] on icon at bounding box center [433, 78] width 4 height 2
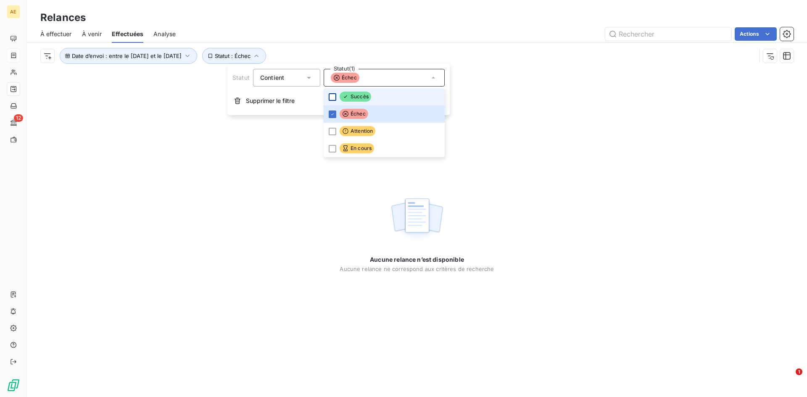
click at [334, 95] on div at bounding box center [333, 97] width 8 height 8
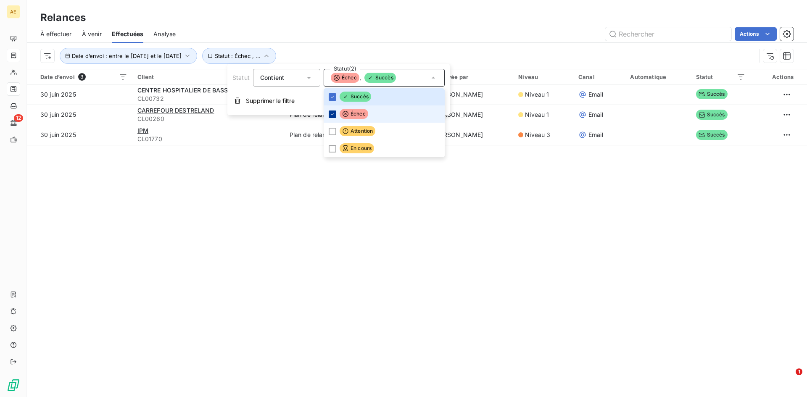
click at [335, 112] on div at bounding box center [333, 114] width 8 height 8
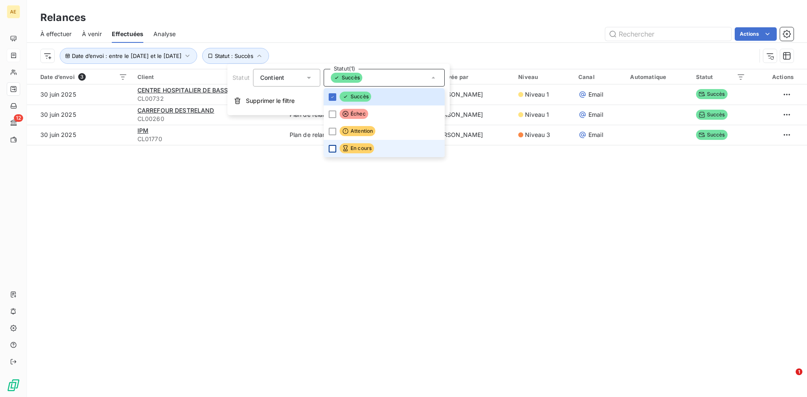
click at [333, 147] on div at bounding box center [333, 149] width 8 height 8
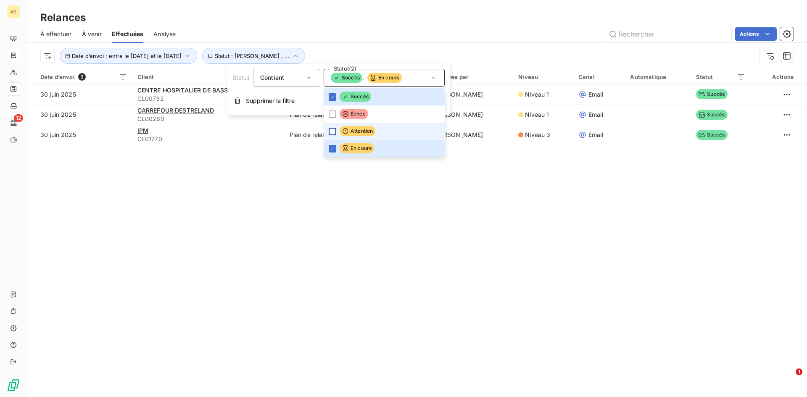
click at [331, 129] on div at bounding box center [333, 132] width 8 height 8
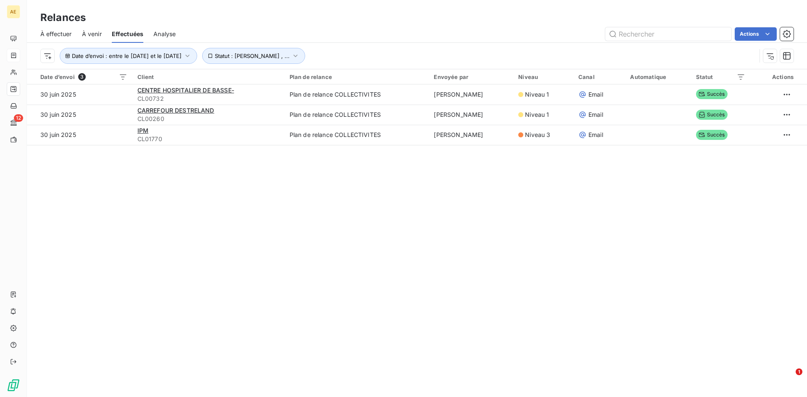
click at [366, 230] on div "Relances À effectuer À venir Effectuées Analyse Actions Date d’envoi : entre le…" at bounding box center [417, 198] width 780 height 397
click at [189, 55] on icon "button" at bounding box center [187, 56] width 4 height 3
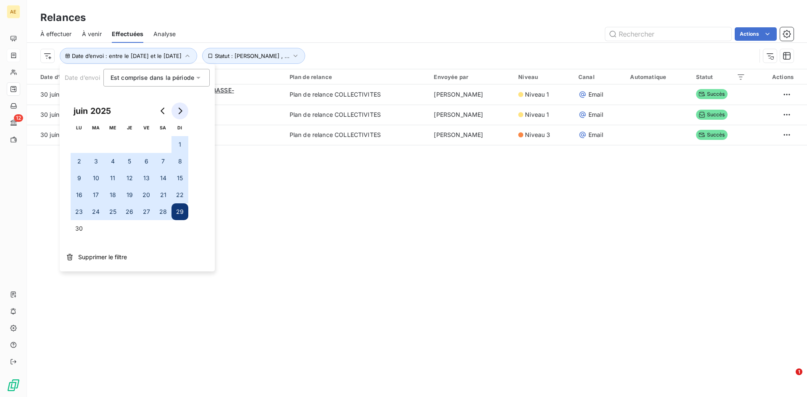
click at [179, 110] on icon "Go to next month" at bounding box center [179, 111] width 7 height 7
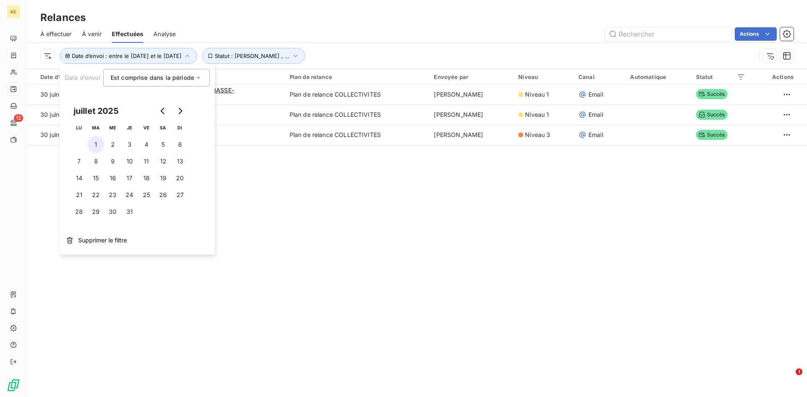
click at [97, 142] on button "1" at bounding box center [95, 144] width 17 height 17
click at [131, 210] on button "31" at bounding box center [129, 211] width 17 height 17
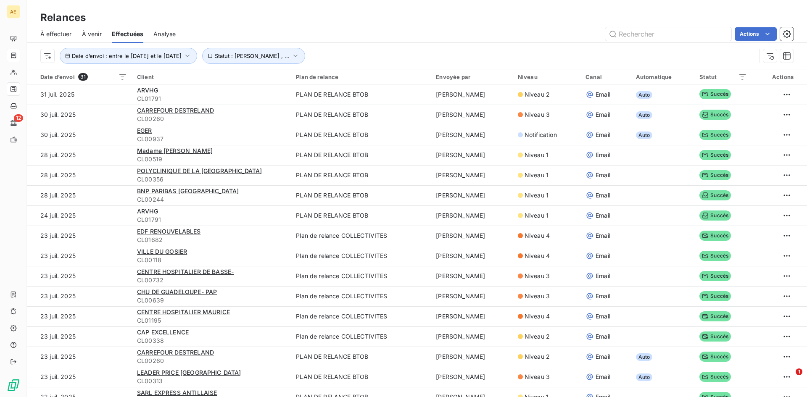
click at [359, 22] on div "Relances" at bounding box center [417, 17] width 780 height 15
click at [192, 57] on icon "button" at bounding box center [187, 56] width 8 height 8
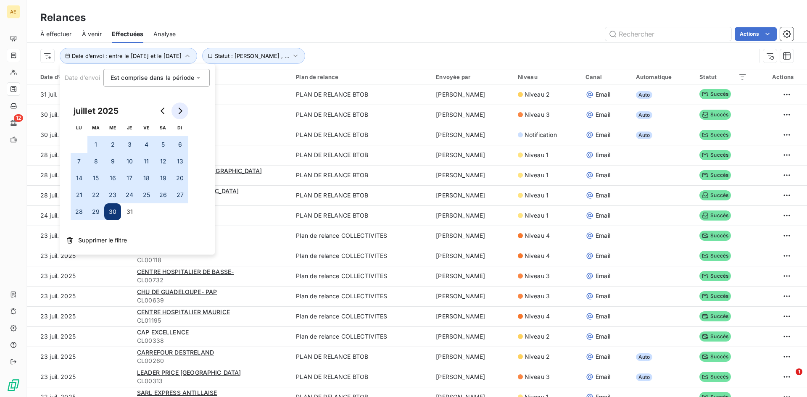
click at [181, 110] on icon "Go to next month" at bounding box center [181, 111] width 4 height 7
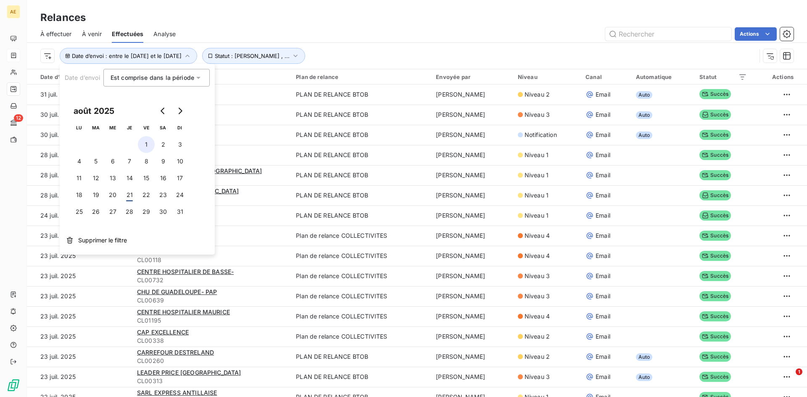
click at [145, 144] on button "1" at bounding box center [146, 144] width 17 height 17
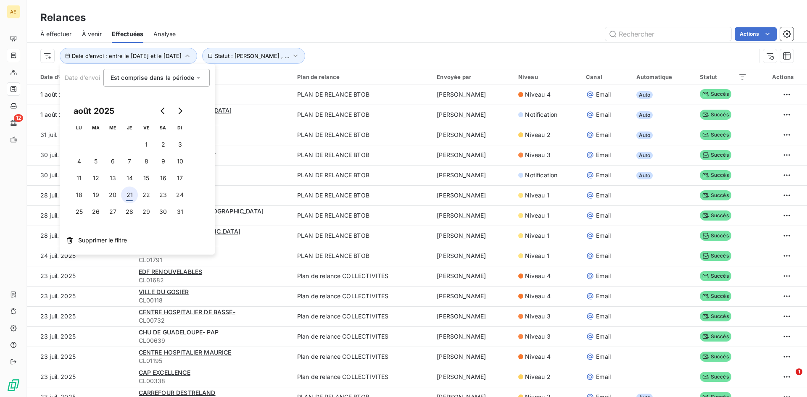
click at [130, 195] on button "21" at bounding box center [129, 195] width 17 height 17
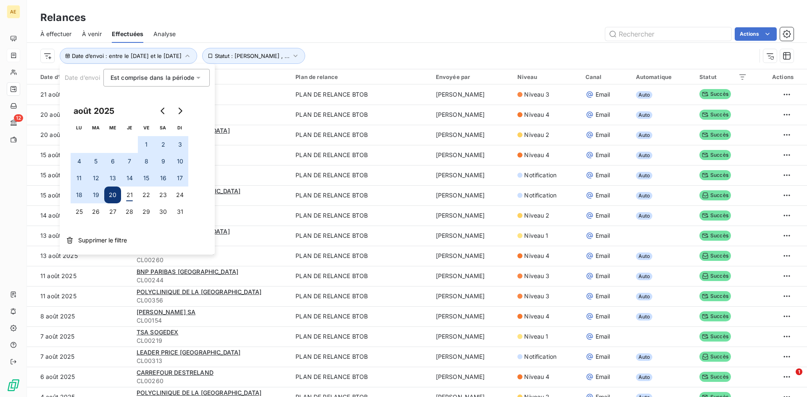
click at [360, 34] on div "Actions" at bounding box center [490, 33] width 608 height 13
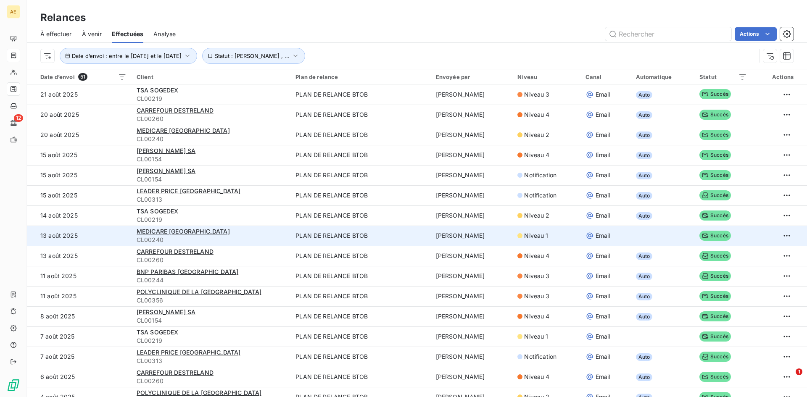
click at [162, 235] on div "MEDICARE [GEOGRAPHIC_DATA]" at bounding box center [211, 231] width 149 height 8
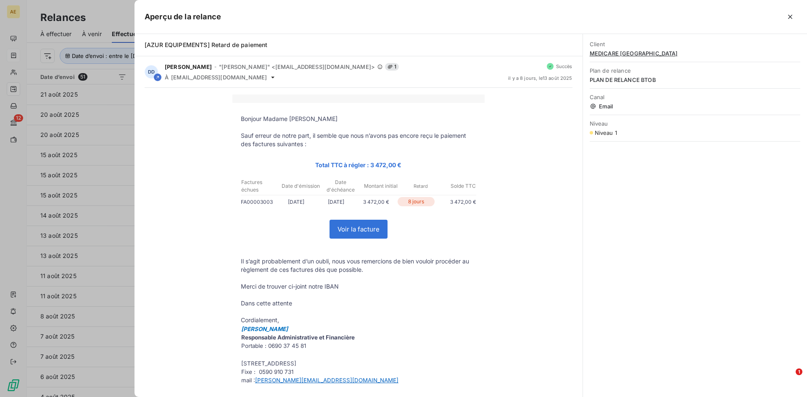
drag, startPoint x: 792, startPoint y: 17, endPoint x: 786, endPoint y: 17, distance: 6.7
click at [792, 17] on icon "button" at bounding box center [790, 17] width 8 height 8
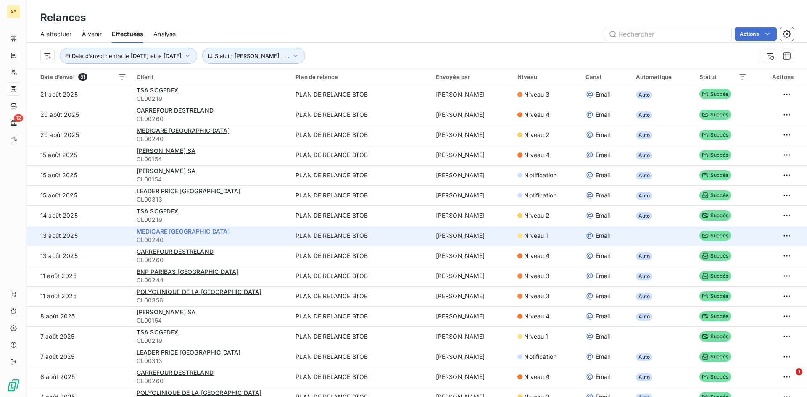
click at [149, 232] on span "MEDICARE [GEOGRAPHIC_DATA]" at bounding box center [183, 231] width 93 height 7
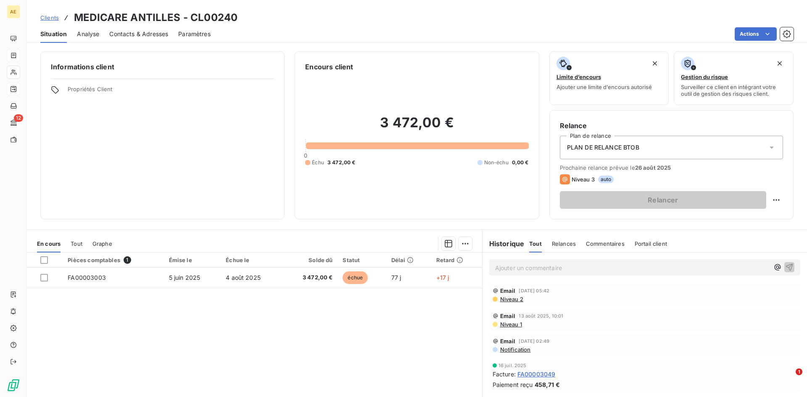
click at [125, 33] on span "Contacts & Adresses" at bounding box center [138, 34] width 59 height 8
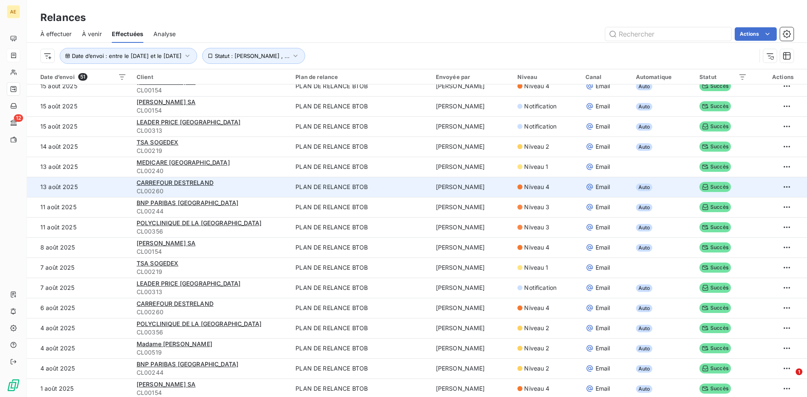
scroll to position [84, 0]
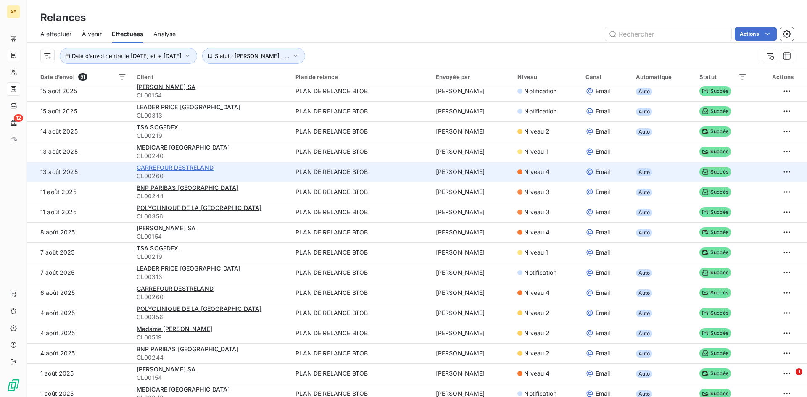
click at [194, 170] on span "CARREFOUR DESTRELAND" at bounding box center [175, 167] width 77 height 7
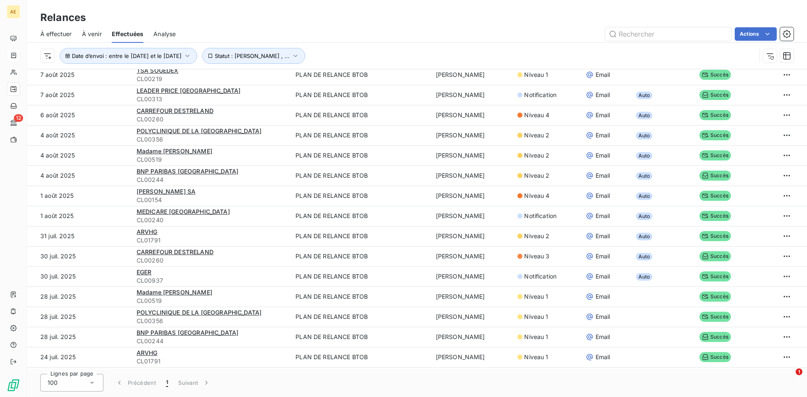
scroll to position [86, 0]
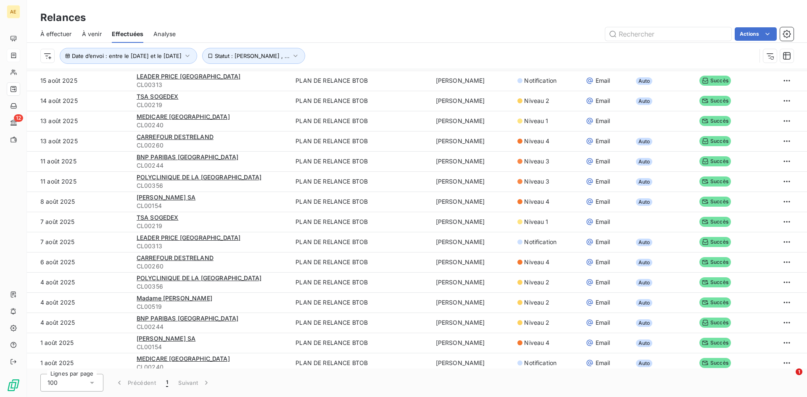
click at [160, 32] on span "Analyse" at bounding box center [164, 34] width 22 height 8
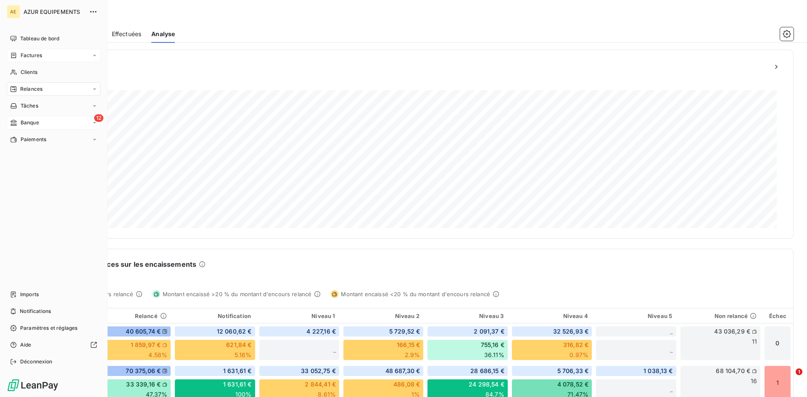
click at [18, 120] on div "Banque" at bounding box center [24, 123] width 29 height 8
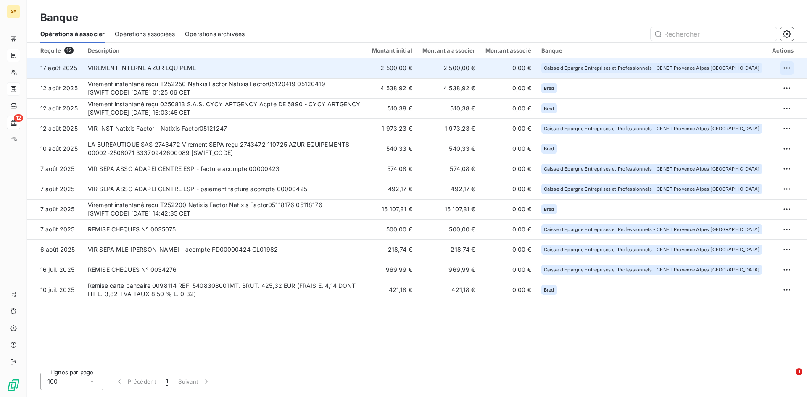
click at [789, 65] on html "AE 12 Banque Opérations à associer Opérations associées Opérations archivées Re…" at bounding box center [403, 198] width 807 height 397
click at [750, 89] on div "Archiver l’opération" at bounding box center [757, 86] width 65 height 13
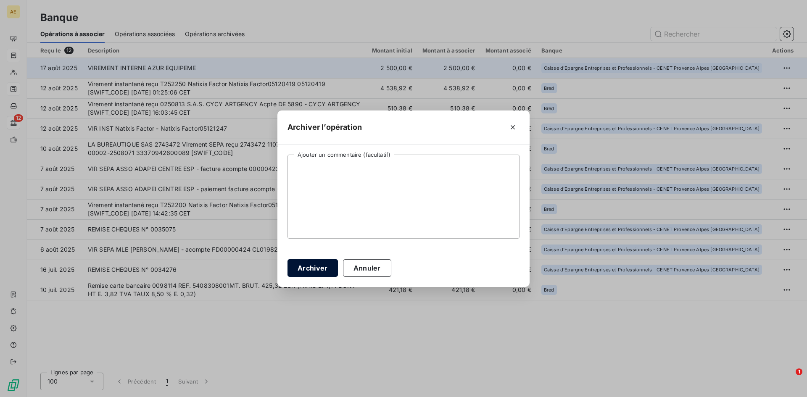
click at [318, 270] on button "Archiver" at bounding box center [312, 268] width 50 height 18
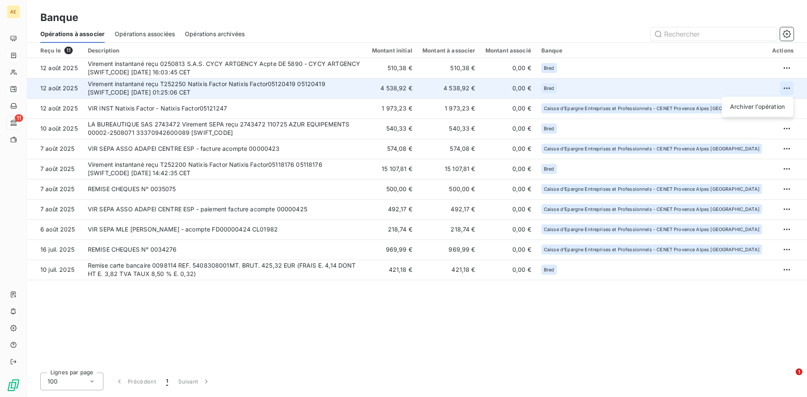
click at [787, 89] on html "AE 11 Banque Opérations à associer Opérations associées Opérations archivées Re…" at bounding box center [403, 198] width 807 height 397
click at [748, 111] on div "Archiver l’opération" at bounding box center [757, 106] width 65 height 13
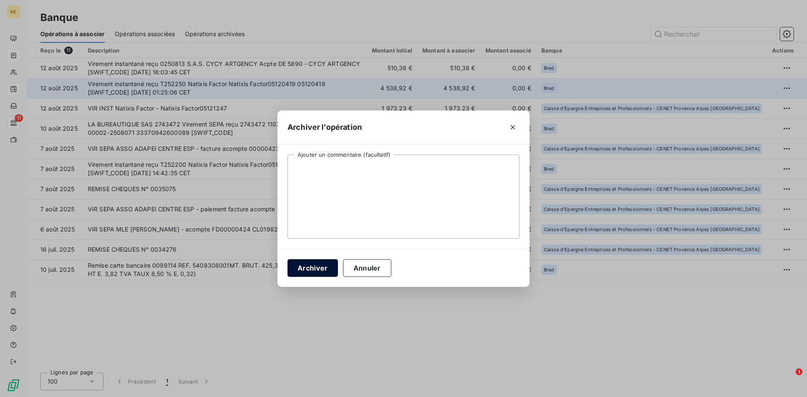
click at [319, 271] on button "Archiver" at bounding box center [312, 268] width 50 height 18
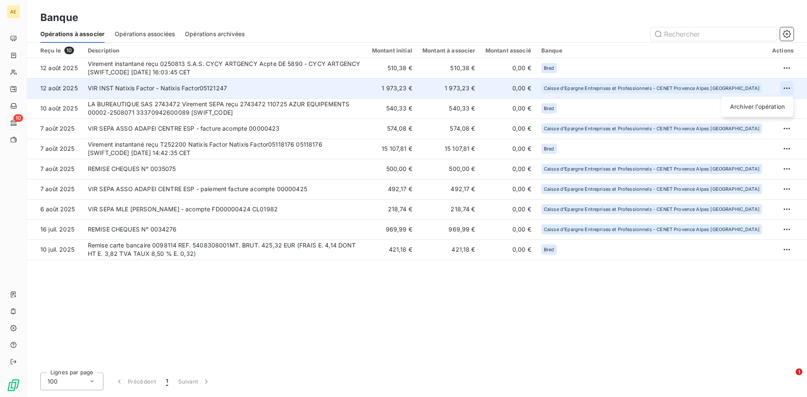
click at [786, 87] on html "AE 10 Banque Opérations à associer Opérations associées Opérations archivées Re…" at bounding box center [403, 198] width 807 height 397
click at [754, 107] on div "Archiver l’opération" at bounding box center [757, 106] width 65 height 13
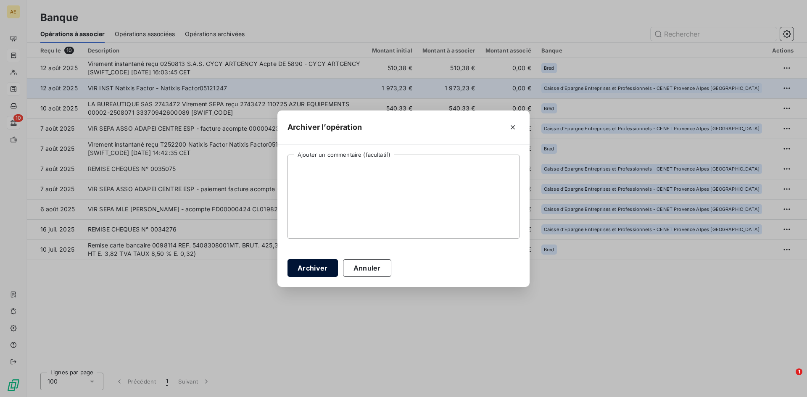
click at [309, 268] on button "Archiver" at bounding box center [312, 268] width 50 height 18
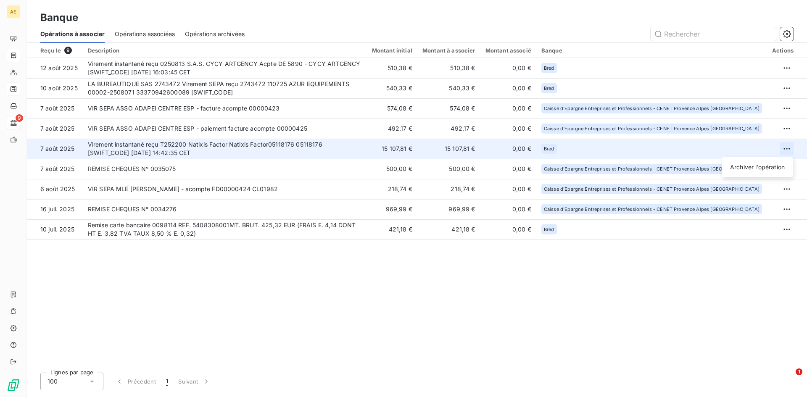
click at [786, 147] on html "AE 9 Banque Opérations à associer Opérations associées Opérations archivées Reç…" at bounding box center [403, 198] width 807 height 397
click at [734, 166] on div "Archiver l’opération" at bounding box center [757, 166] width 65 height 13
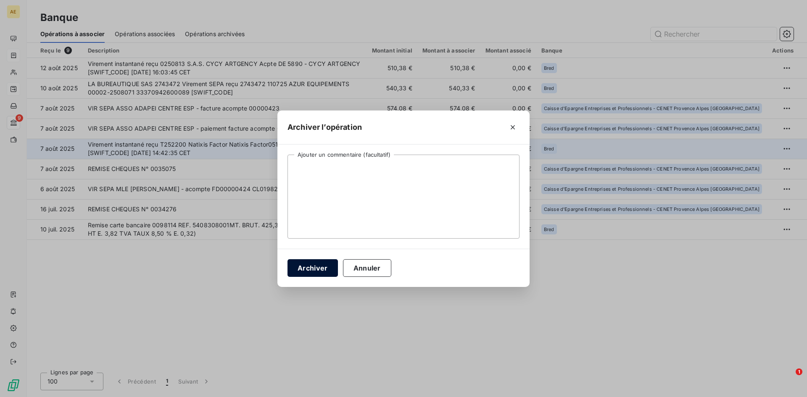
click at [313, 266] on button "Archiver" at bounding box center [312, 268] width 50 height 18
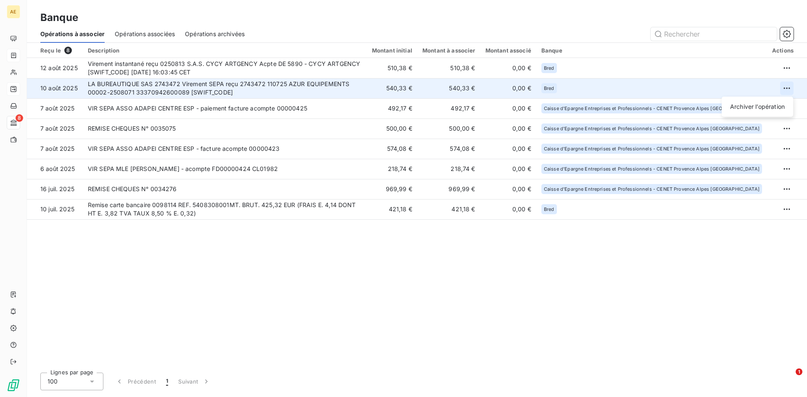
click at [787, 89] on html "AE 8 Banque Opérations à associer Opérations associées Opérations archivées Reç…" at bounding box center [403, 198] width 807 height 397
click at [760, 108] on div "Archiver l’opération" at bounding box center [757, 106] width 65 height 13
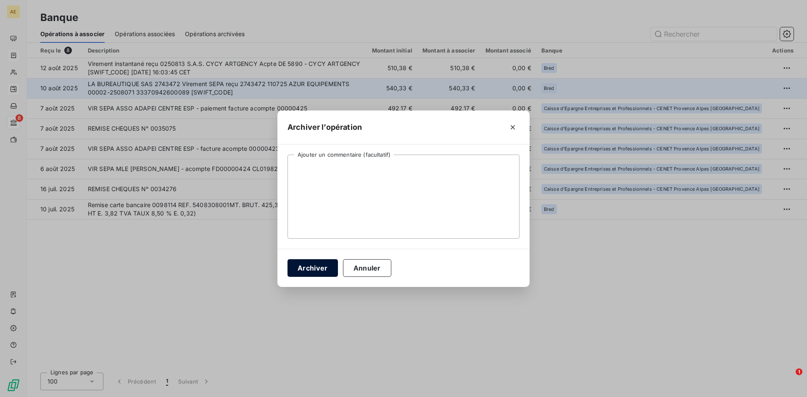
click at [325, 268] on button "Archiver" at bounding box center [312, 268] width 50 height 18
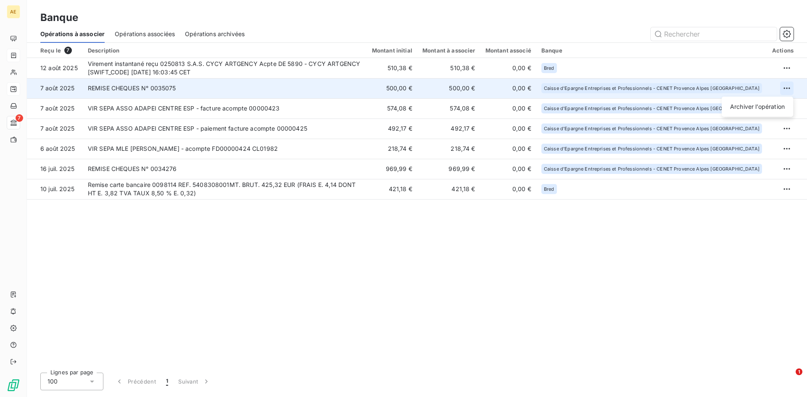
click at [787, 87] on html "AE 7 Banque Opérations à associer Opérations associées Opérations archivées Reç…" at bounding box center [403, 198] width 807 height 397
click at [755, 106] on div "Archiver l’opération" at bounding box center [757, 106] width 65 height 13
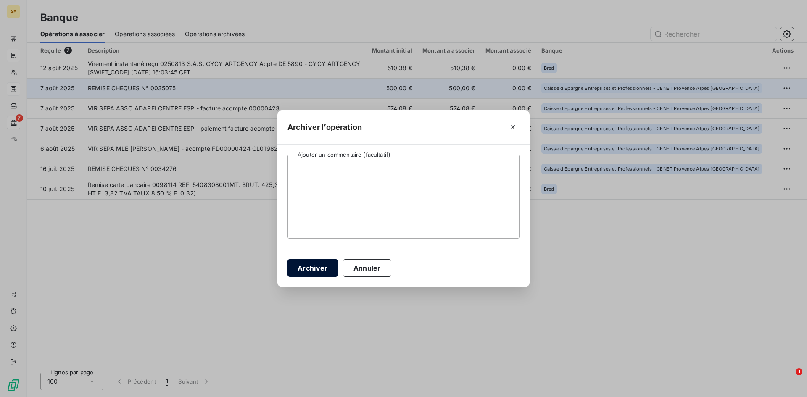
click at [312, 269] on button "Archiver" at bounding box center [312, 268] width 50 height 18
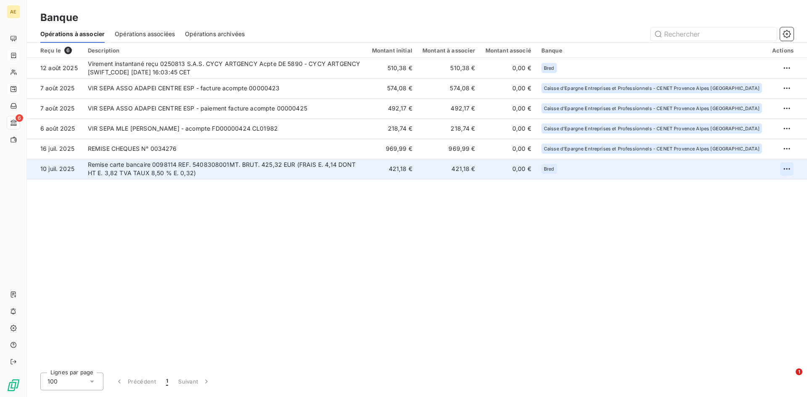
click at [786, 168] on html "AE 6 Banque Opérations à associer Opérations associées Opérations archivées Reç…" at bounding box center [403, 198] width 807 height 397
click at [762, 187] on div "Archiver l’opération" at bounding box center [757, 187] width 65 height 13
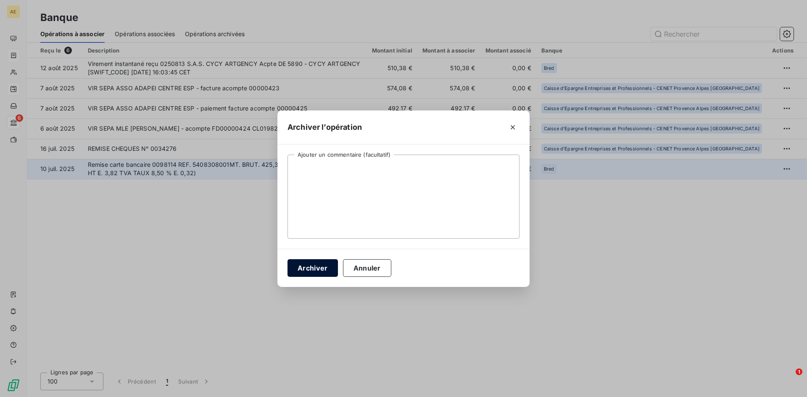
click at [321, 265] on button "Archiver" at bounding box center [312, 268] width 50 height 18
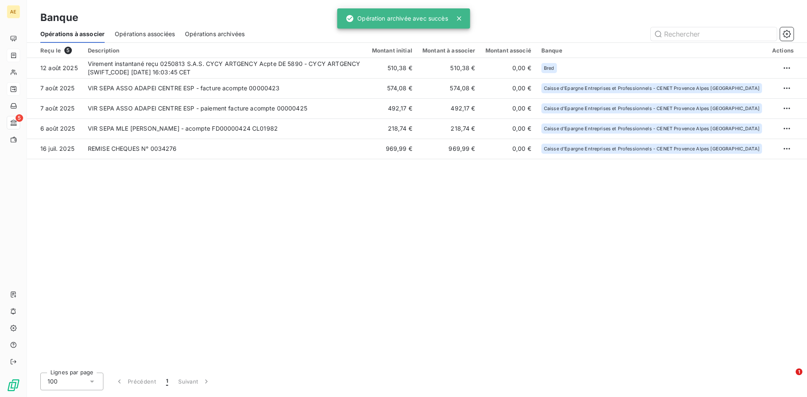
click at [159, 33] on span "Opérations associées" at bounding box center [145, 34] width 60 height 8
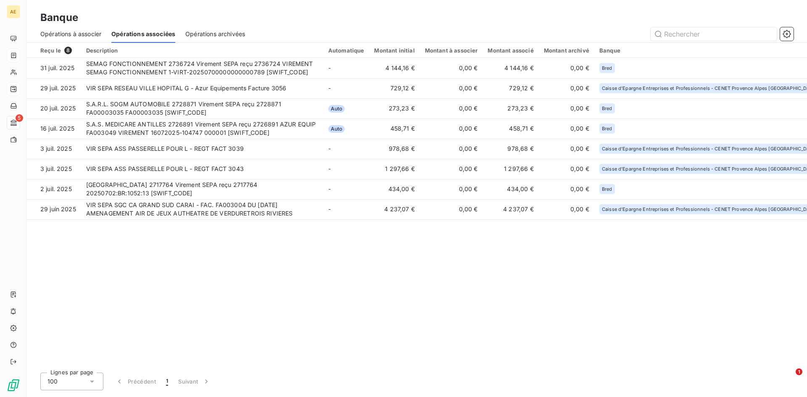
click at [209, 32] on span "Opérations archivées" at bounding box center [215, 34] width 60 height 8
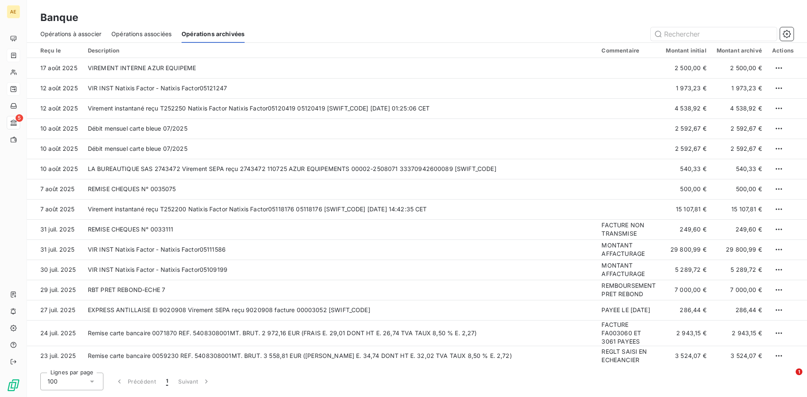
click at [66, 34] on span "Opérations à associer" at bounding box center [70, 34] width 61 height 8
